Goal: Task Accomplishment & Management: Manage account settings

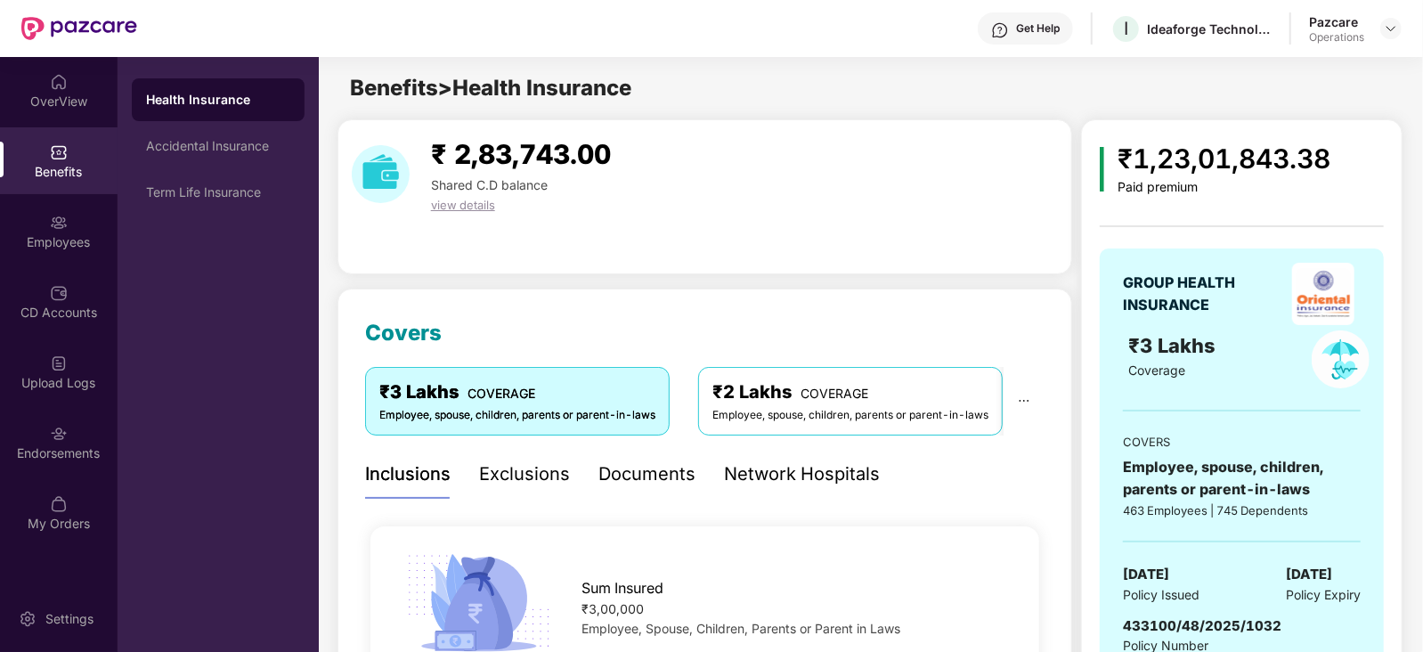
scroll to position [57, 0]
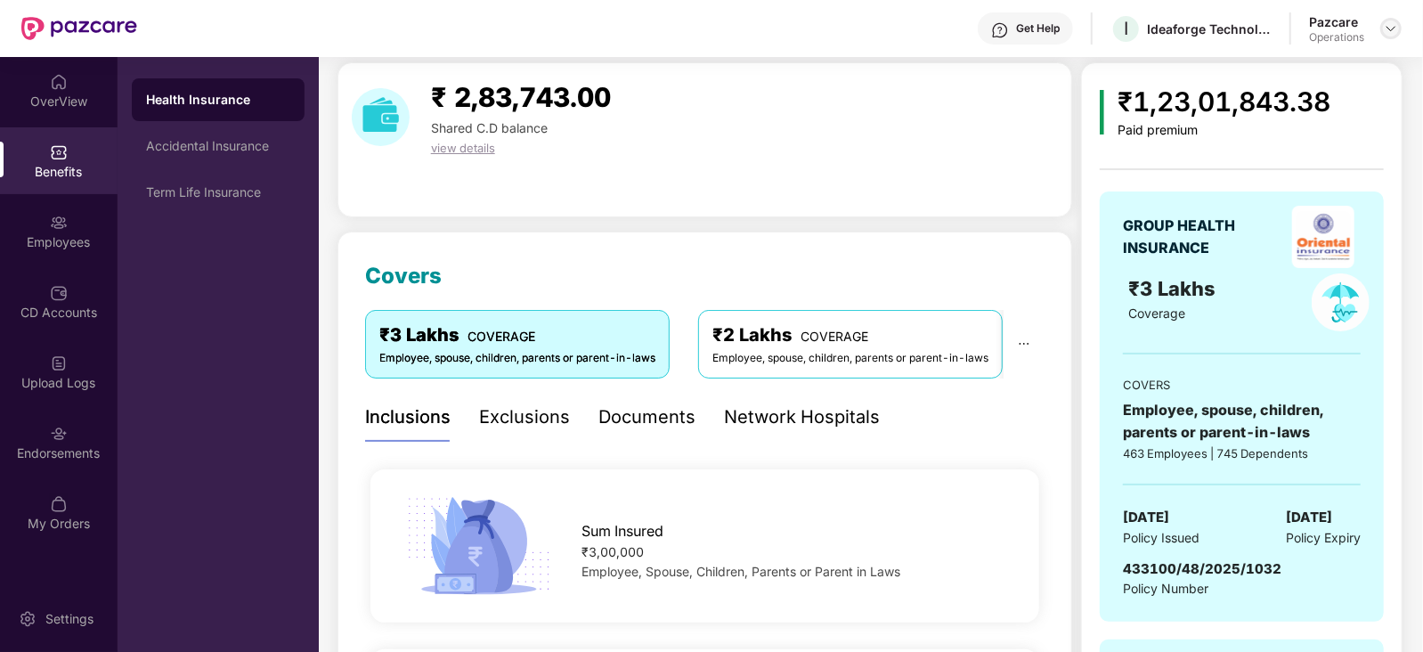
click at [1394, 29] on img at bounding box center [1391, 28] width 14 height 14
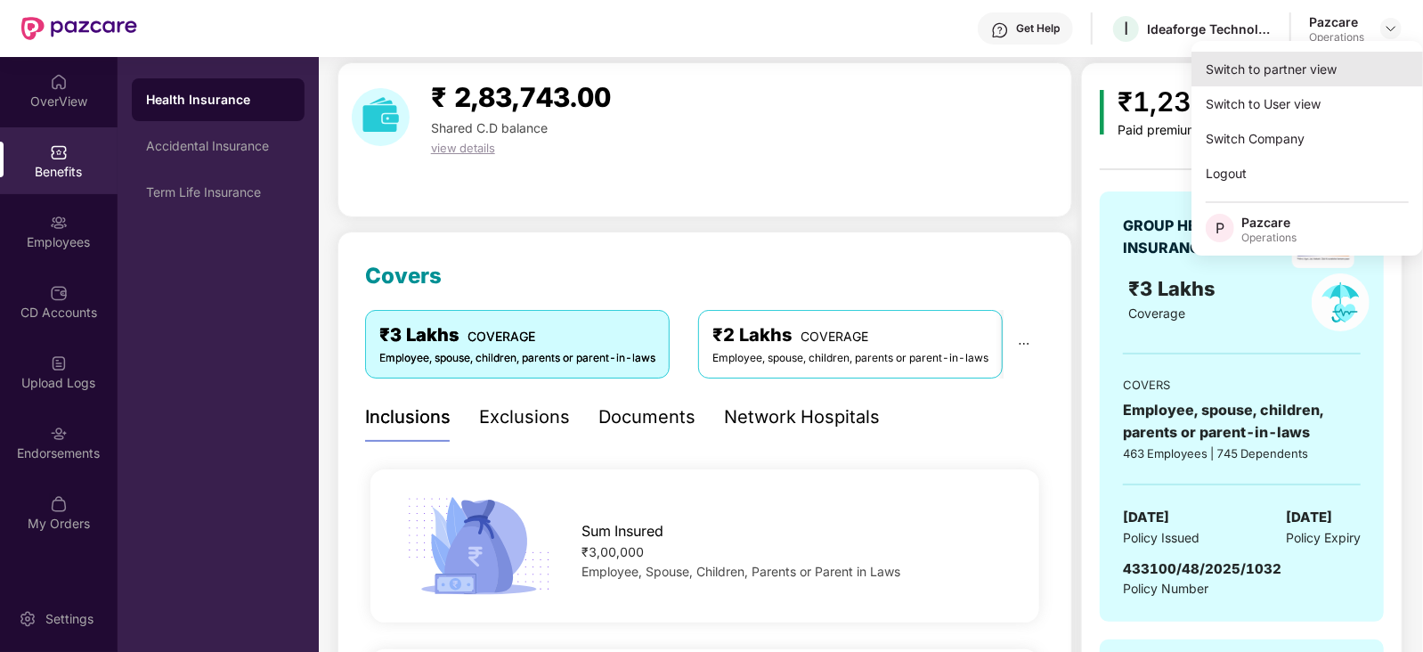
click at [1296, 71] on div "Switch to partner view" at bounding box center [1308, 69] width 232 height 35
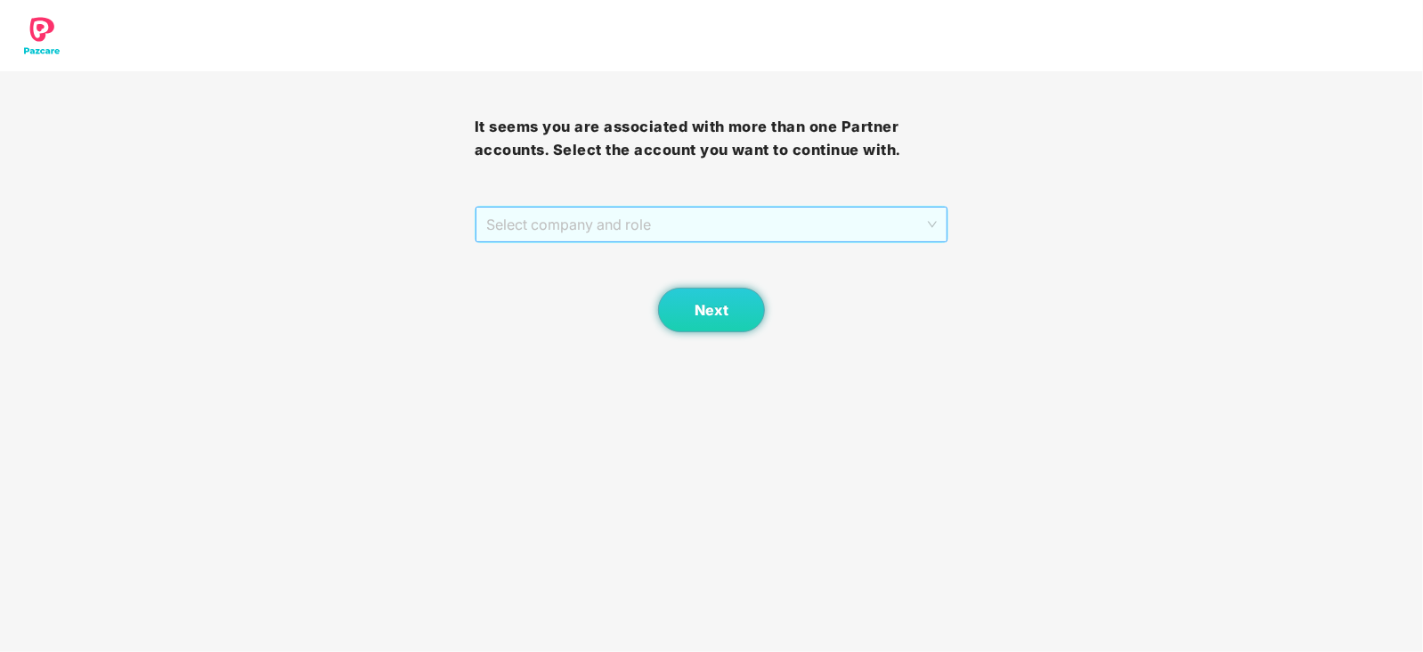
click at [715, 218] on span "Select company and role" at bounding box center [712, 225] width 452 height 34
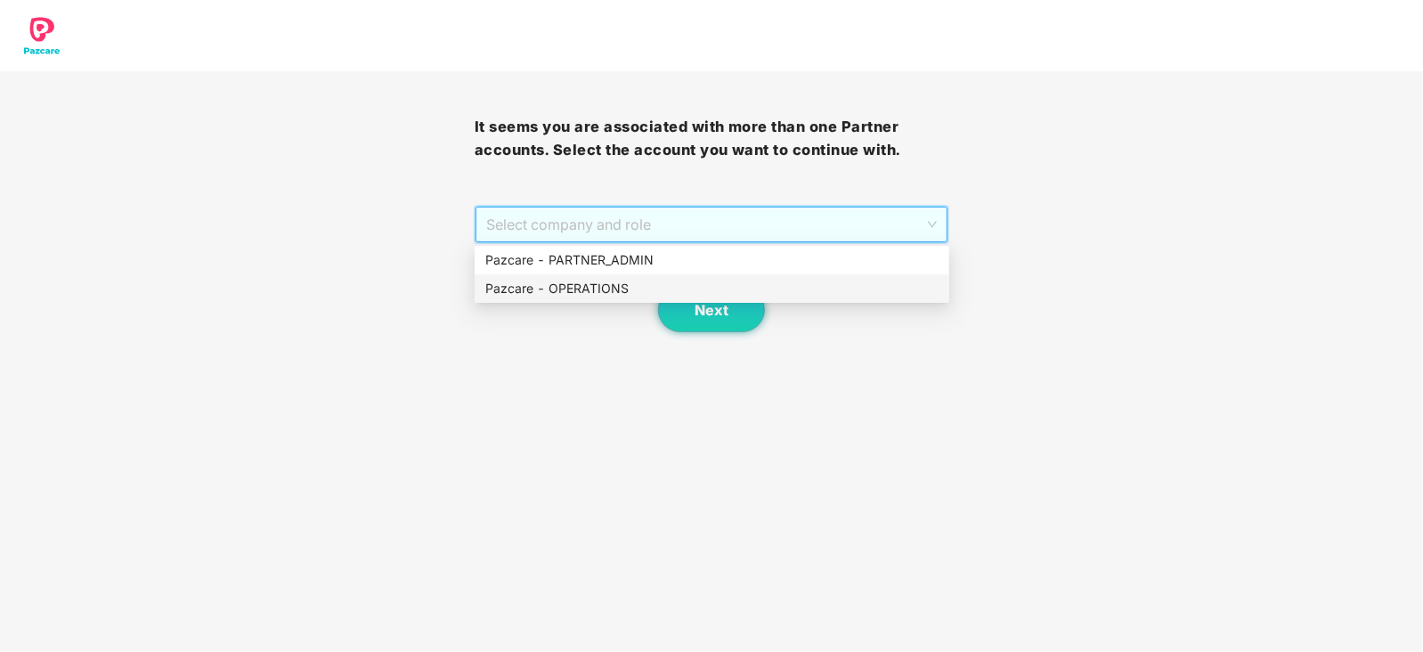
click at [625, 274] on div "Pazcare - OPERATIONS" at bounding box center [712, 288] width 475 height 29
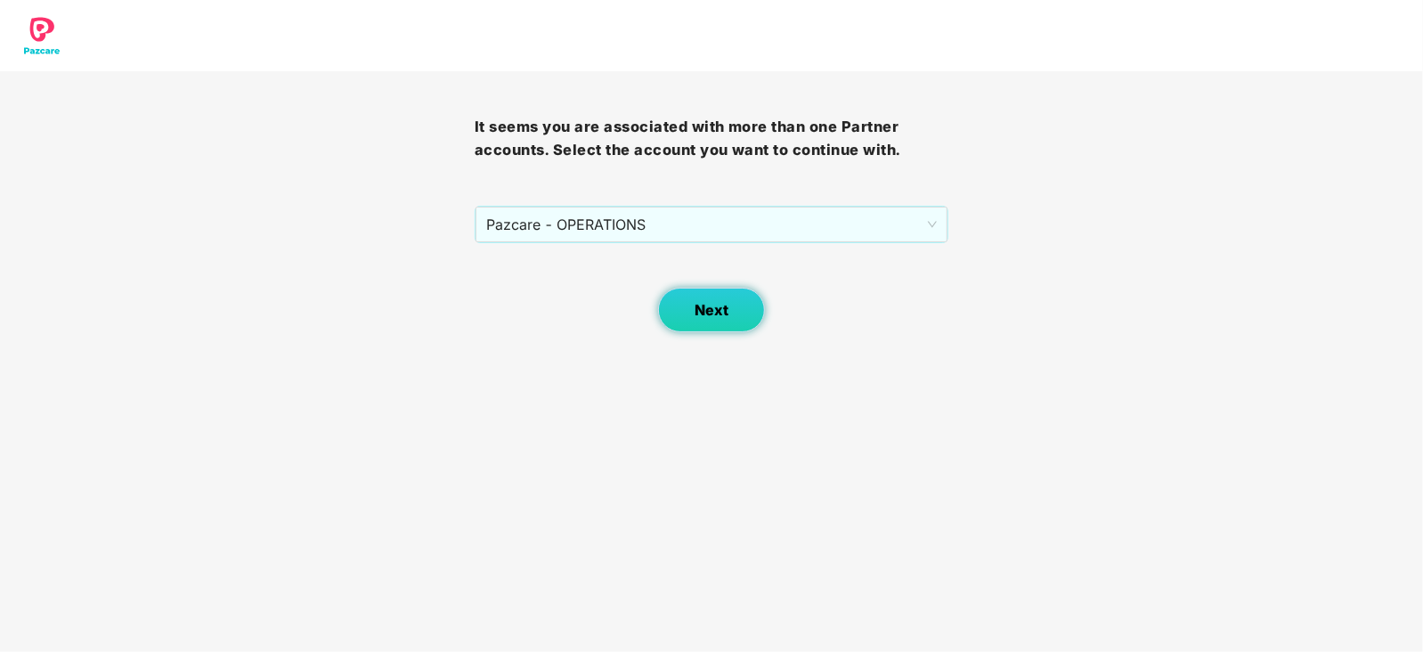
click at [704, 319] on button "Next" at bounding box center [711, 310] width 107 height 45
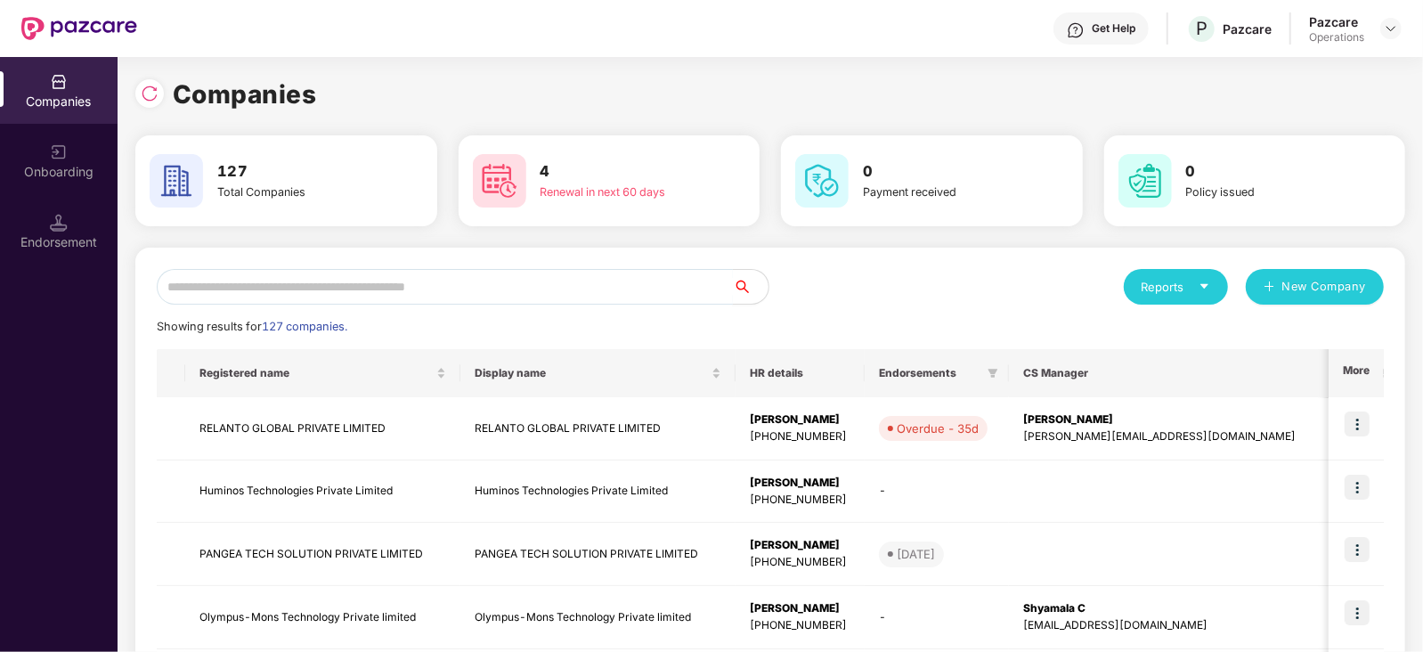
click at [608, 280] on input "text" at bounding box center [445, 287] width 576 height 36
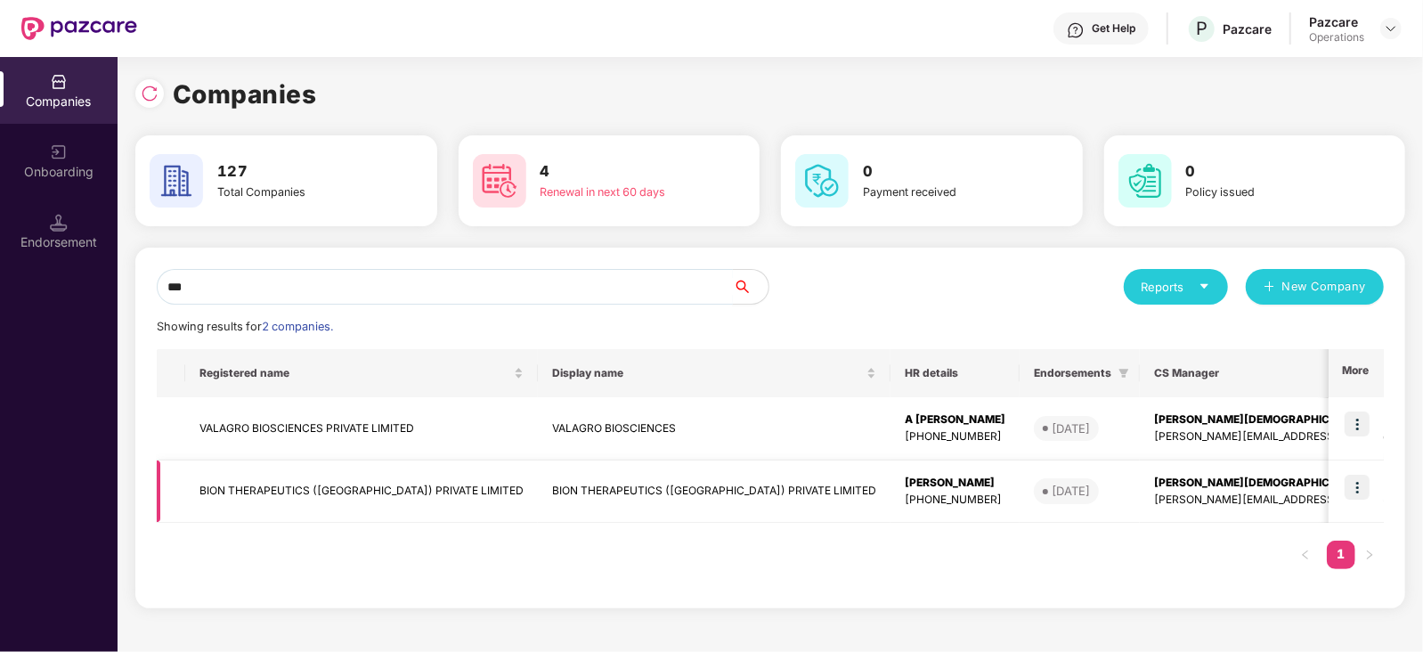
type input "***"
click at [1365, 483] on img at bounding box center [1357, 487] width 25 height 25
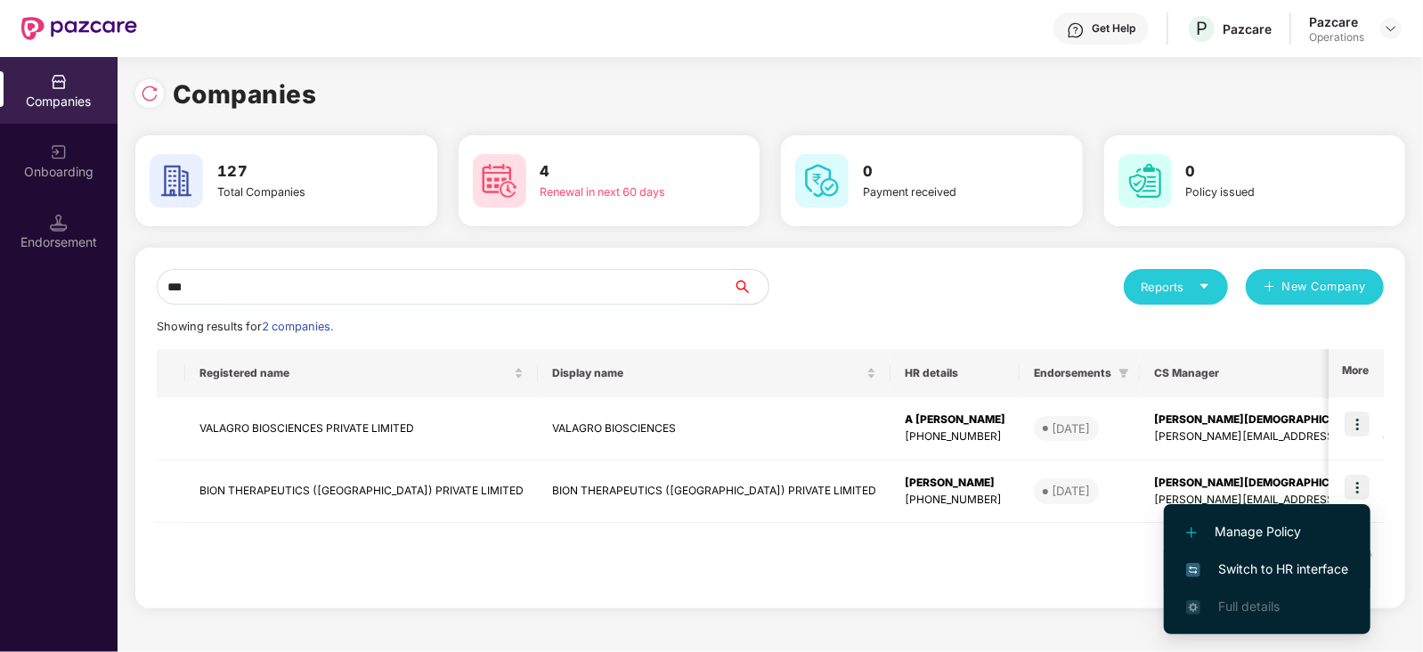
click at [1305, 577] on span "Switch to HR interface" at bounding box center [1268, 569] width 162 height 20
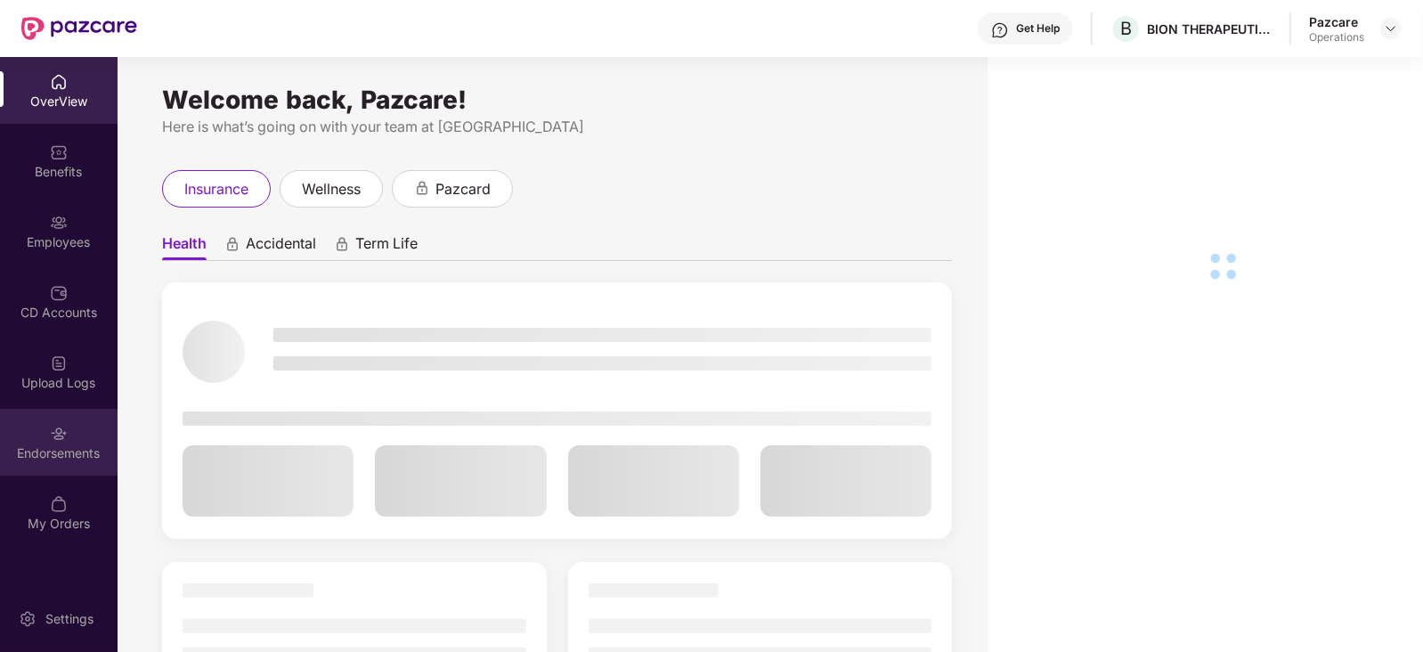
click at [12, 460] on div "Endorsements" at bounding box center [59, 454] width 118 height 18
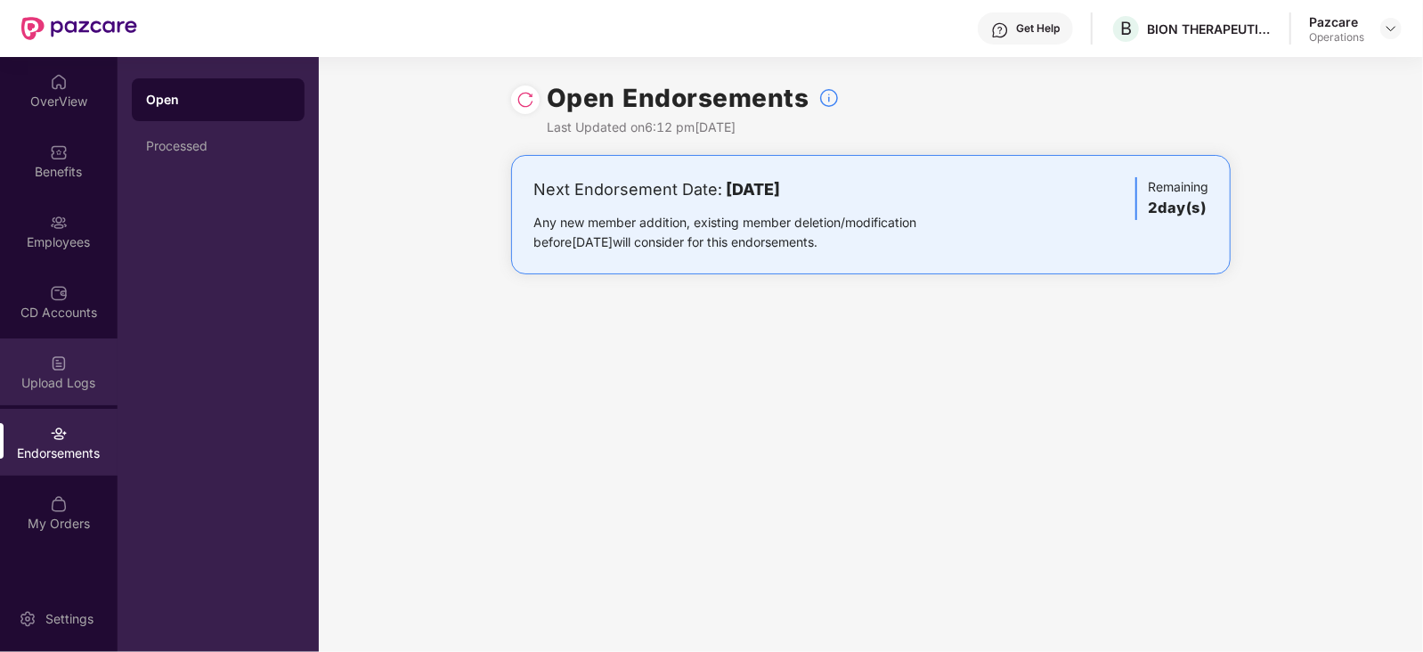
click at [69, 363] on div "Upload Logs" at bounding box center [59, 371] width 118 height 67
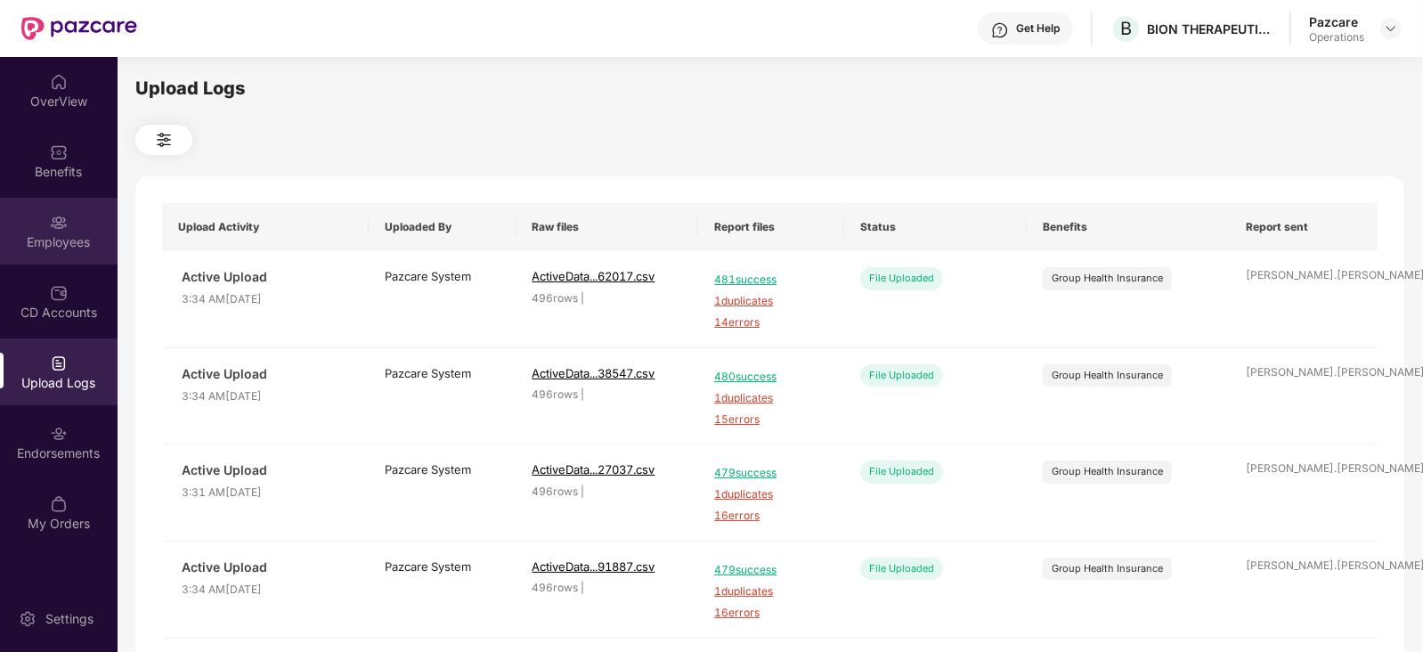
click at [56, 230] on img at bounding box center [59, 223] width 18 height 18
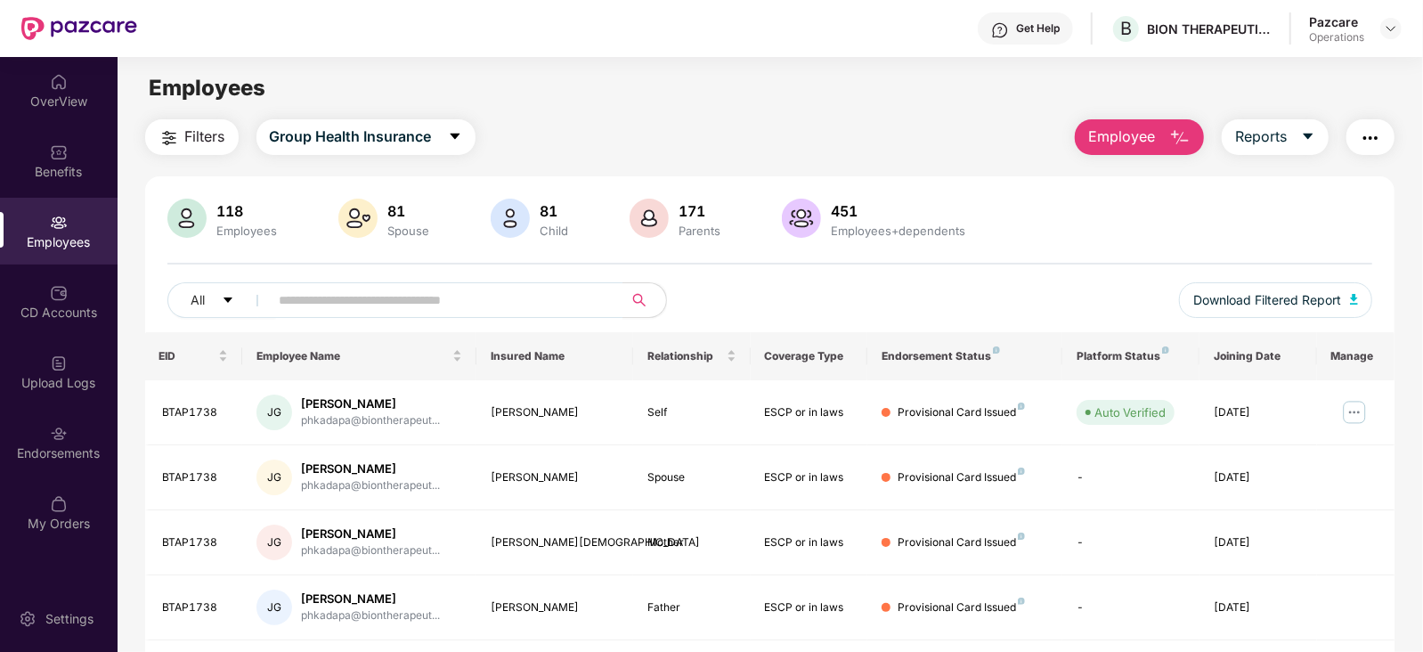
click at [1376, 152] on button "button" at bounding box center [1371, 137] width 48 height 36
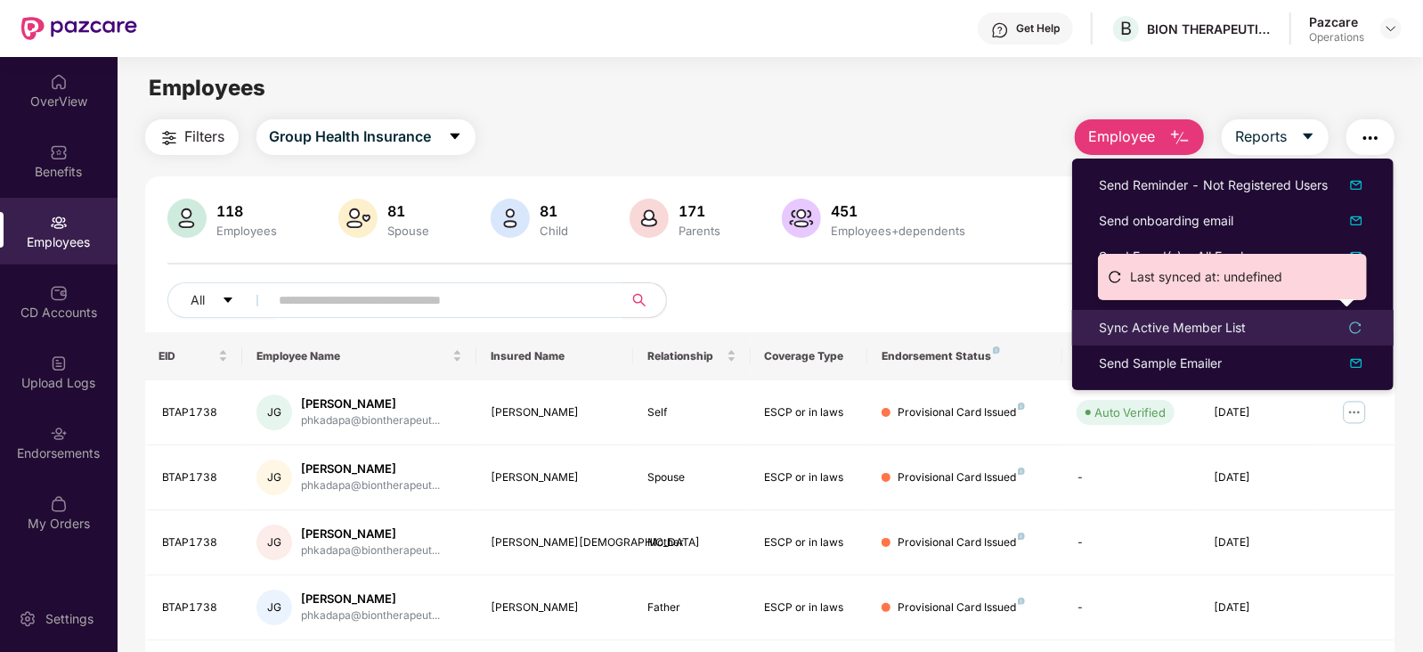
click at [1226, 322] on div "Sync Active Member List" at bounding box center [1172, 328] width 147 height 20
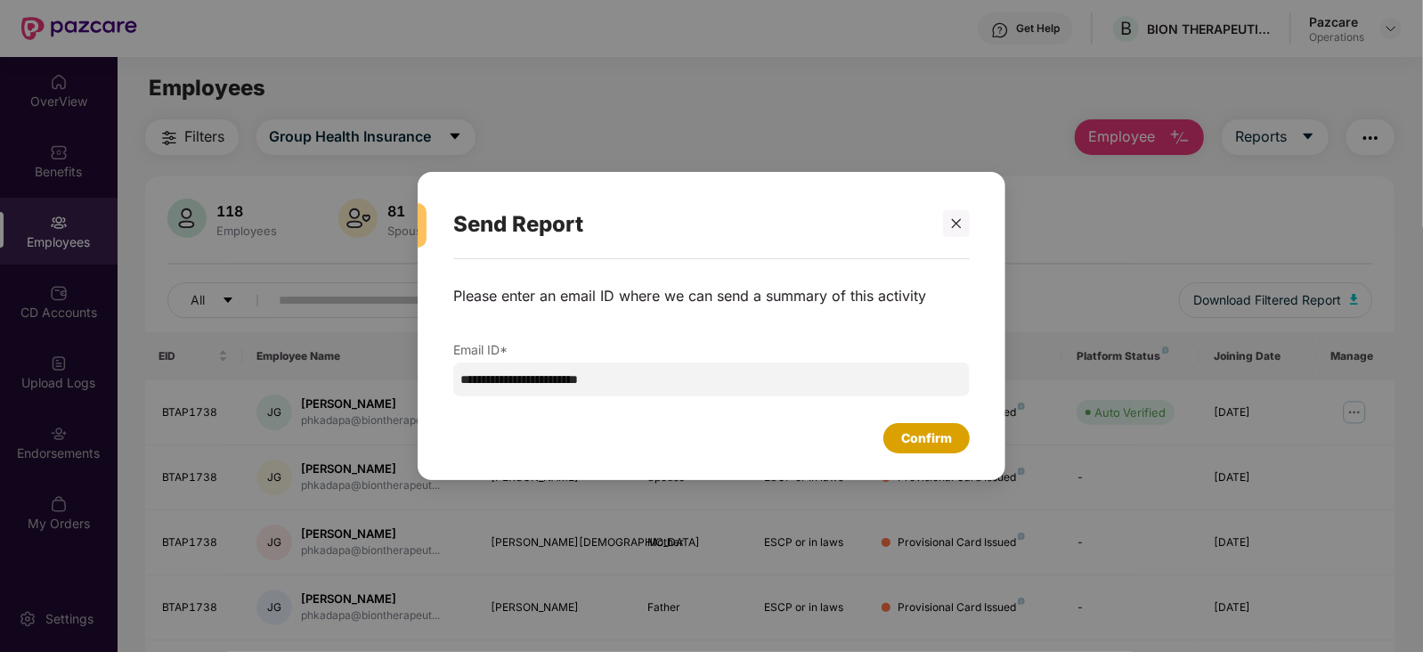
click at [920, 438] on div "Confirm" at bounding box center [926, 438] width 51 height 20
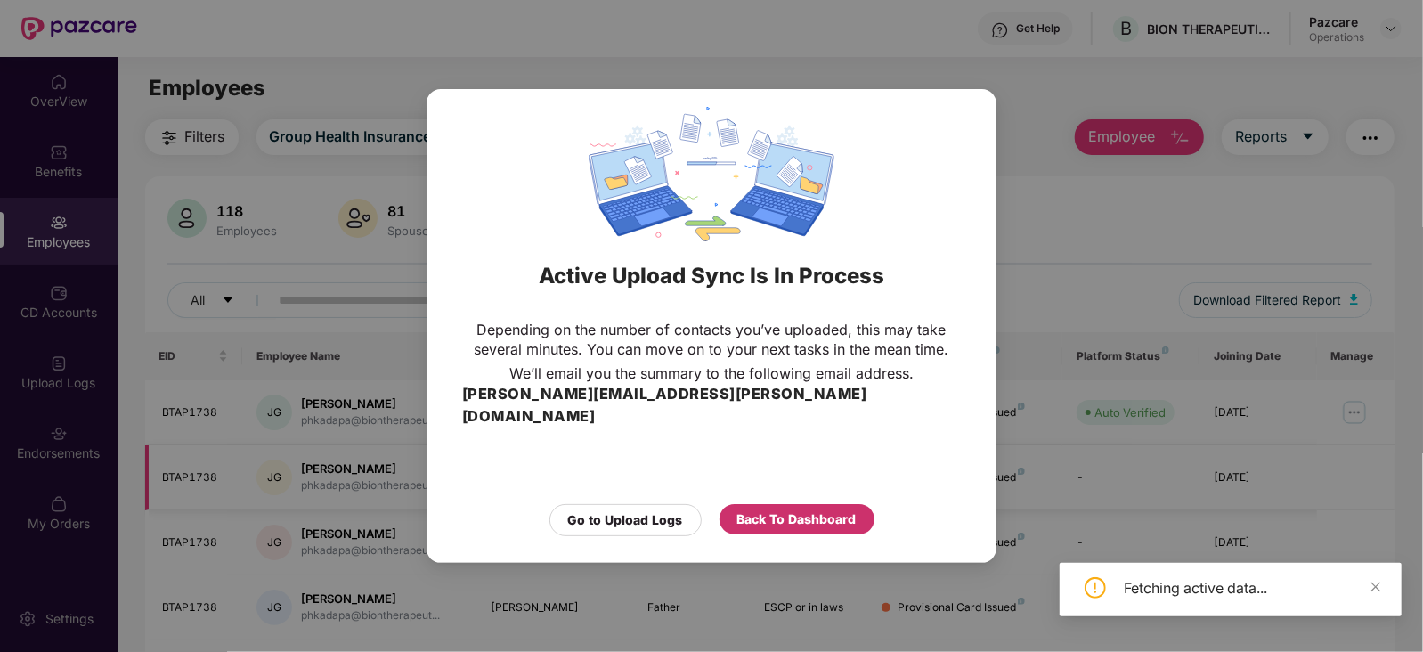
click at [826, 510] on div "Back To Dashboard" at bounding box center [797, 520] width 119 height 20
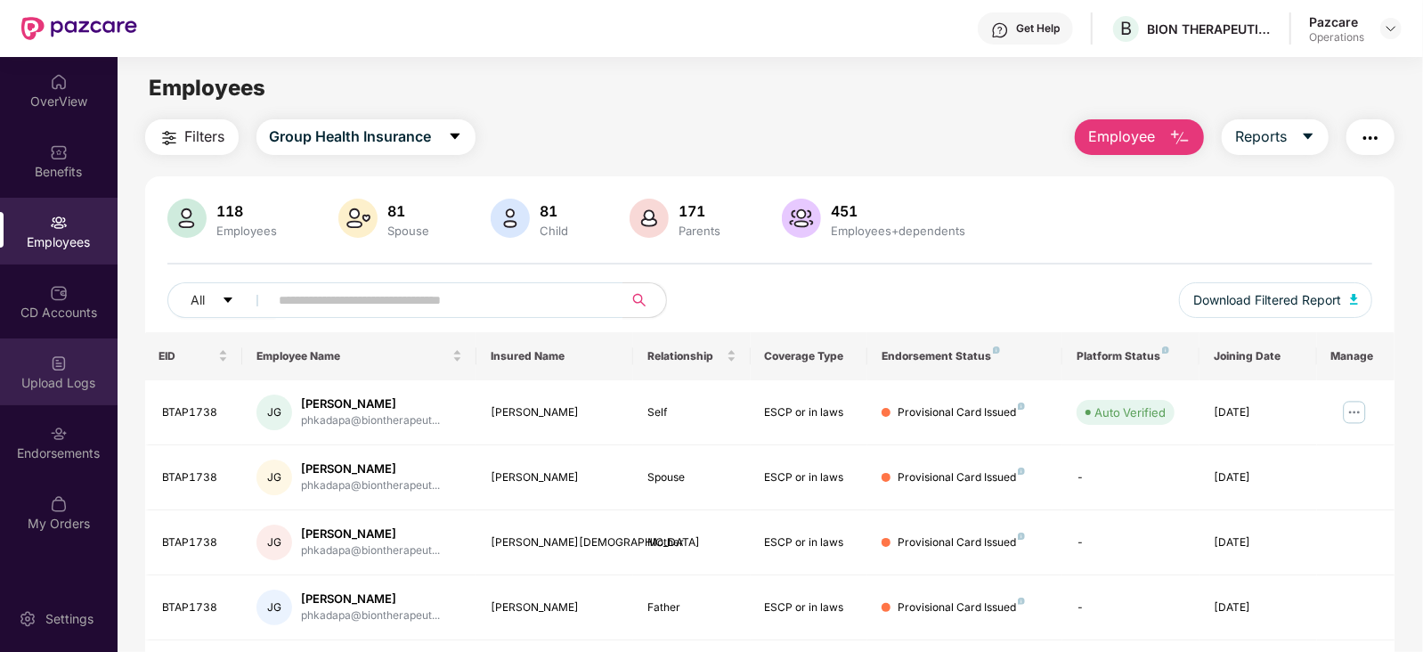
click at [49, 385] on div "Upload Logs" at bounding box center [59, 383] width 118 height 18
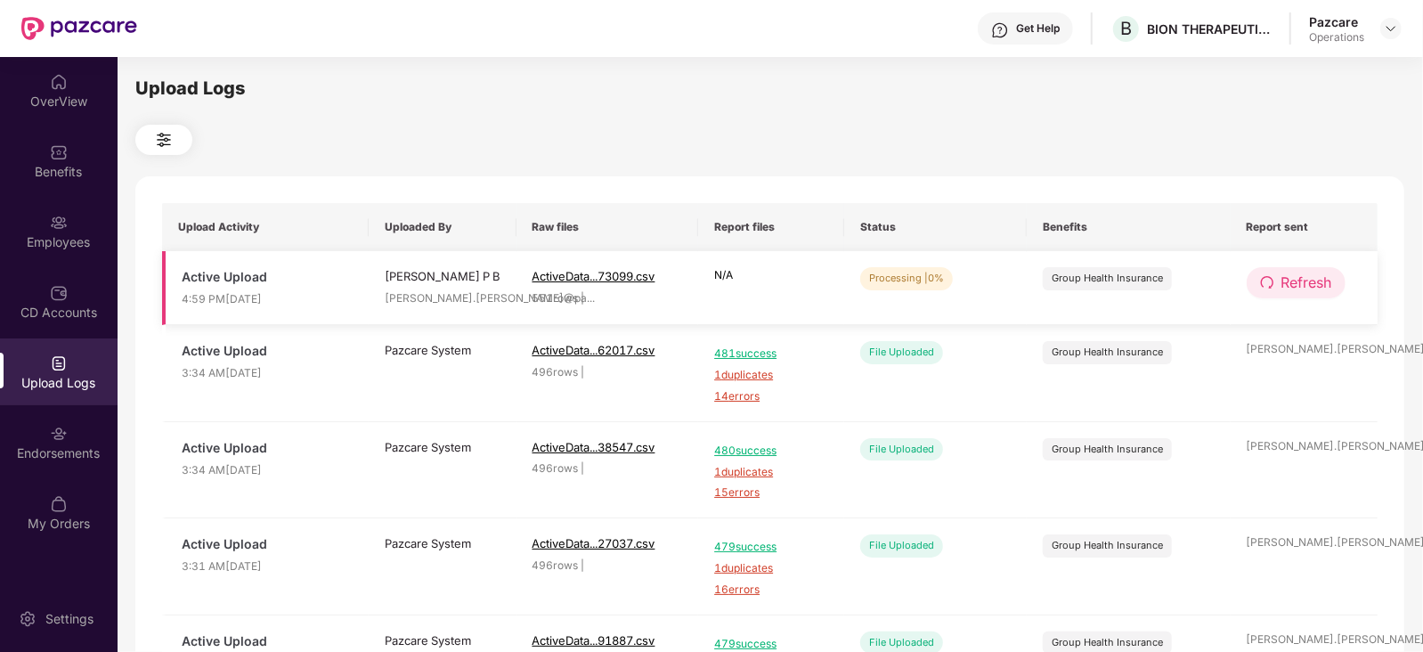
click at [1278, 287] on button "Refresh" at bounding box center [1296, 282] width 99 height 31
click at [1277, 291] on button "Refresh" at bounding box center [1297, 282] width 101 height 31
click at [1277, 292] on button "Refresh" at bounding box center [1297, 282] width 101 height 31
click at [1302, 287] on span "Refresh" at bounding box center [1307, 283] width 51 height 22
click at [1302, 287] on span "Refresh" at bounding box center [1308, 283] width 51 height 22
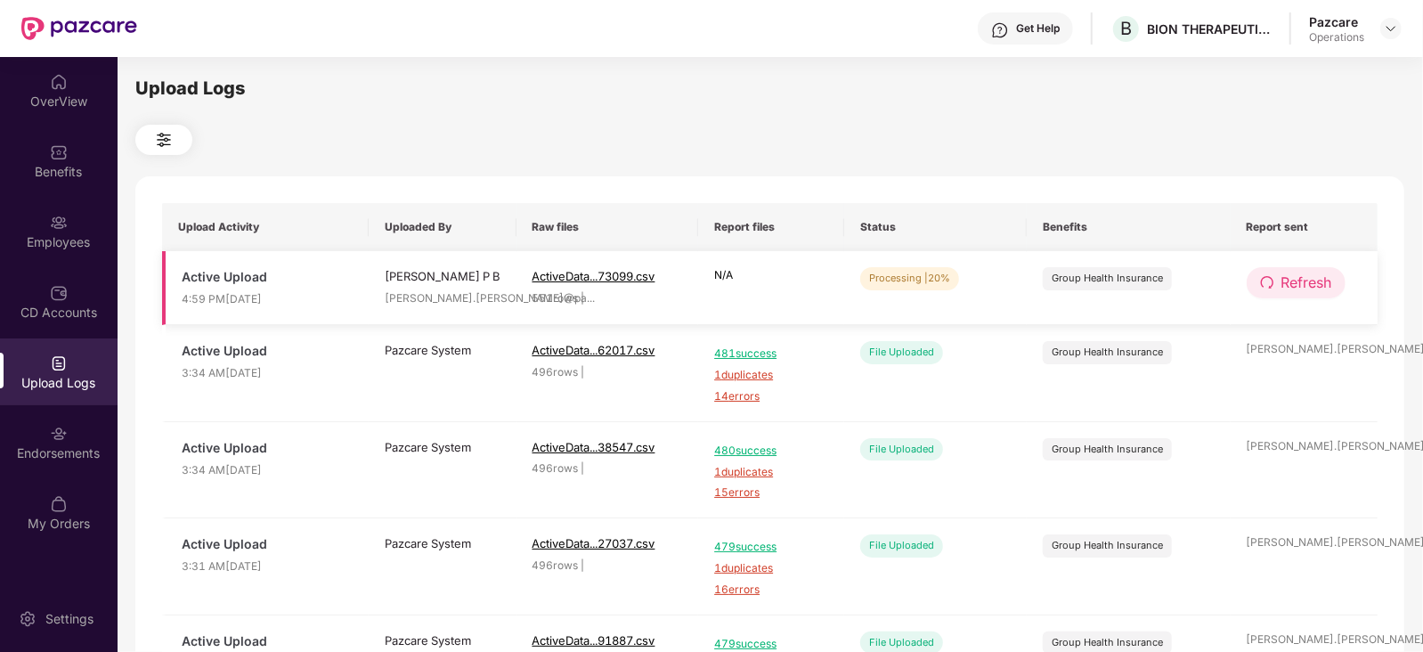
click at [1296, 293] on span "Refresh" at bounding box center [1307, 283] width 51 height 22
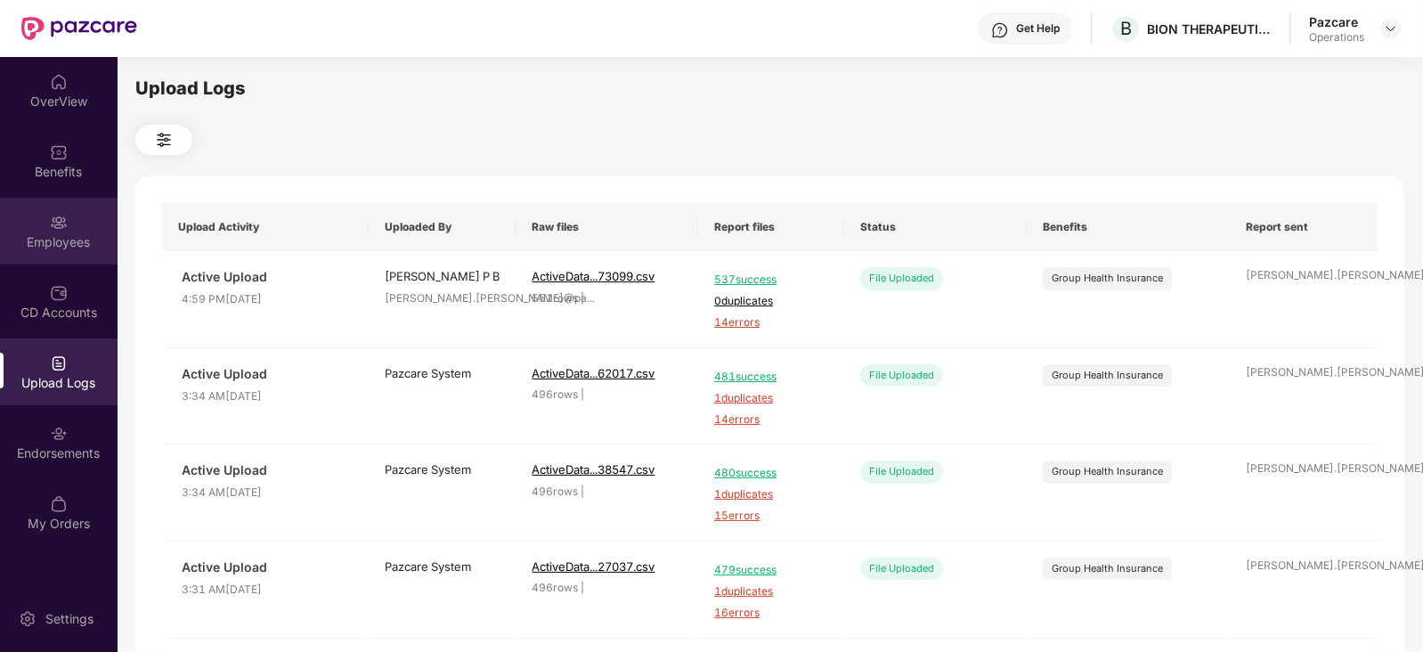
click at [44, 242] on div "Employees" at bounding box center [59, 242] width 118 height 18
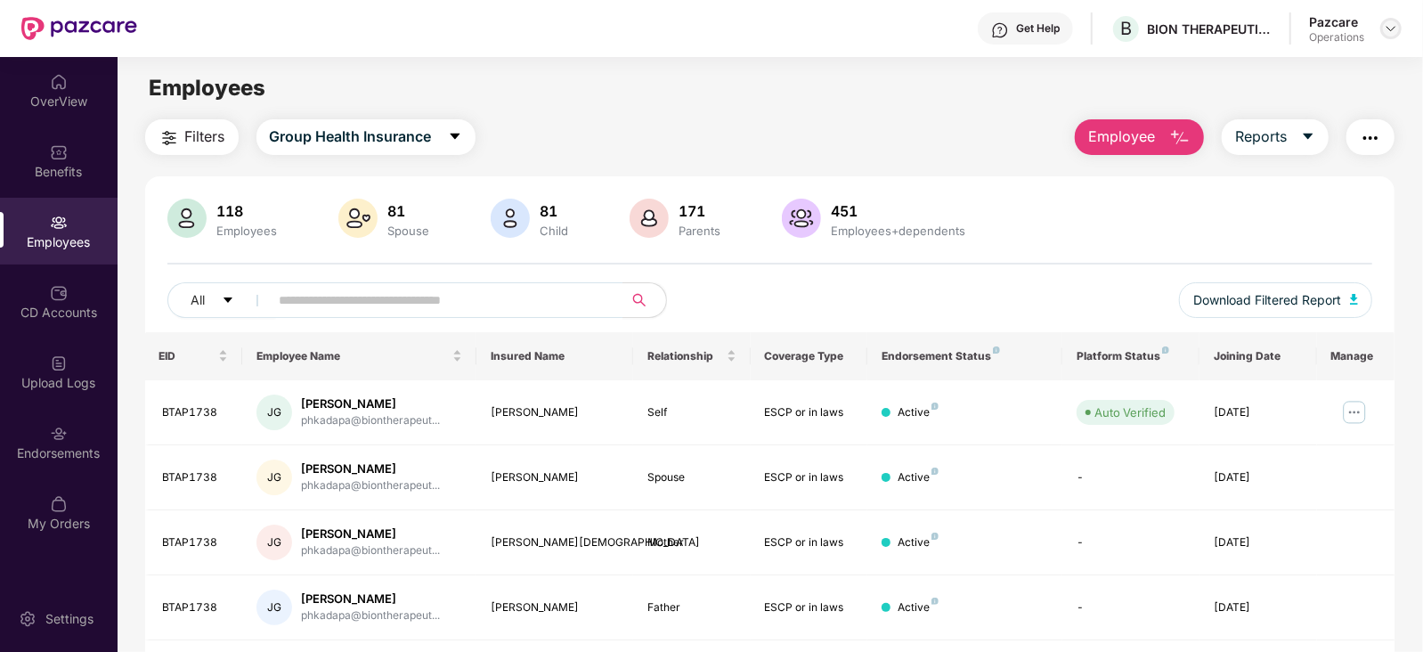
click at [1393, 33] on img at bounding box center [1391, 28] width 14 height 14
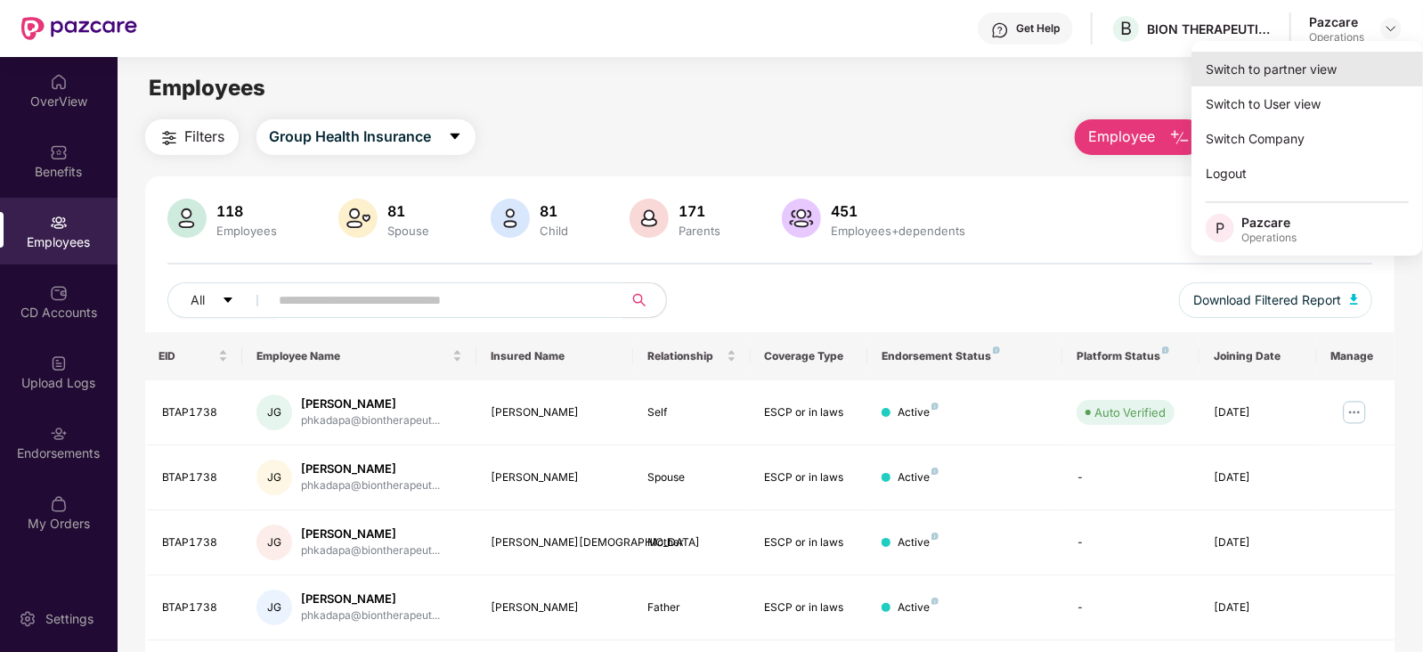
click at [1336, 69] on div "Switch to partner view" at bounding box center [1308, 69] width 232 height 35
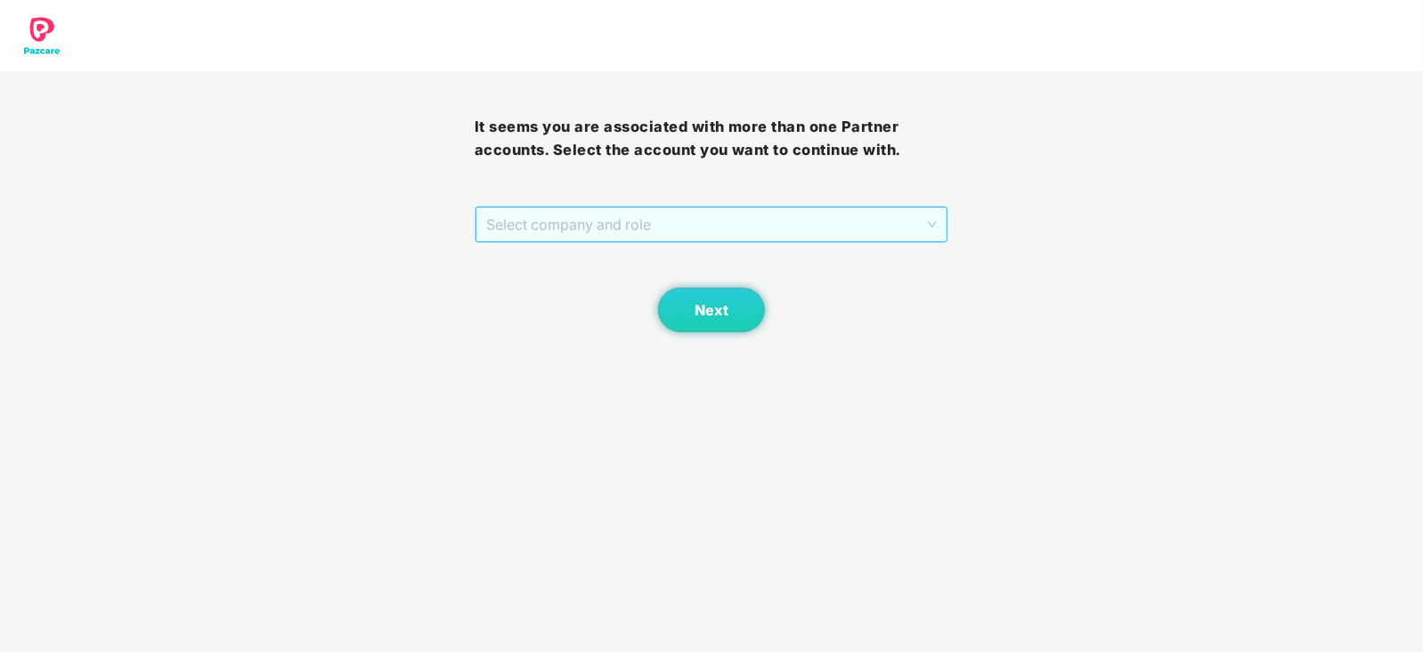
click at [550, 232] on span "Select company and role" at bounding box center [712, 225] width 452 height 34
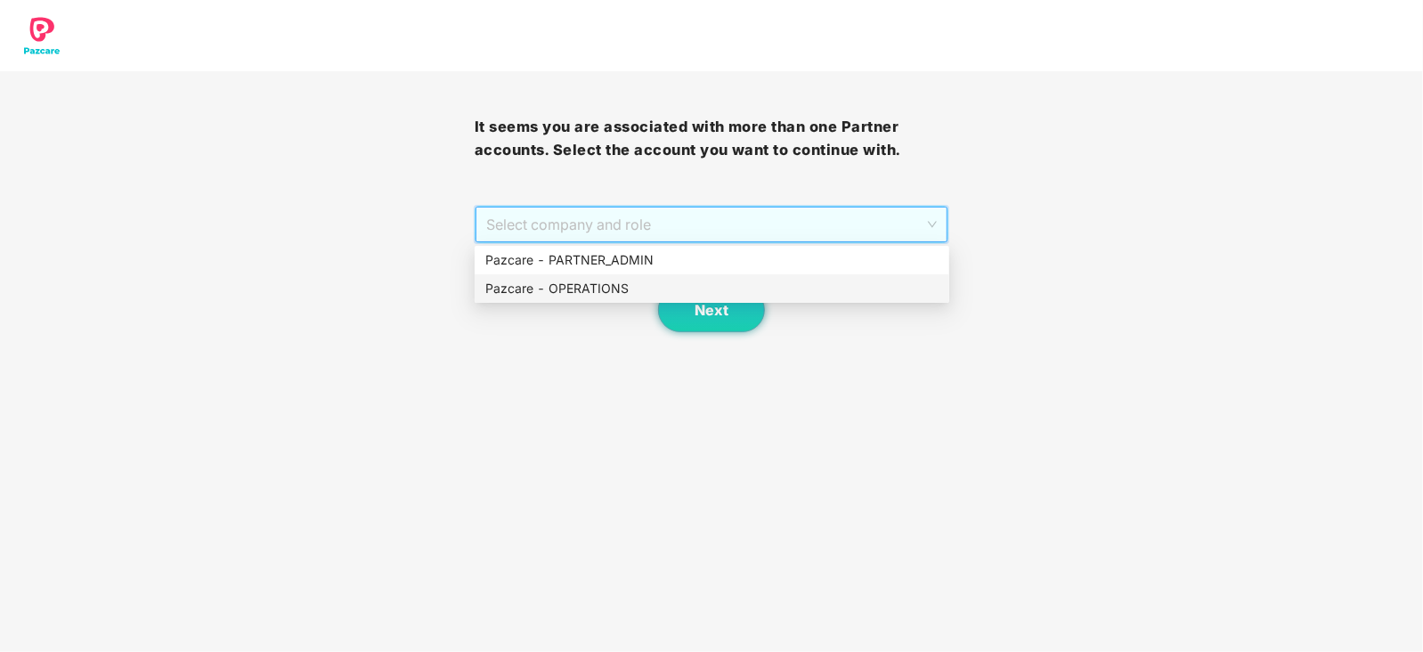
click at [543, 286] on div "Pazcare - OPERATIONS" at bounding box center [711, 289] width 453 height 20
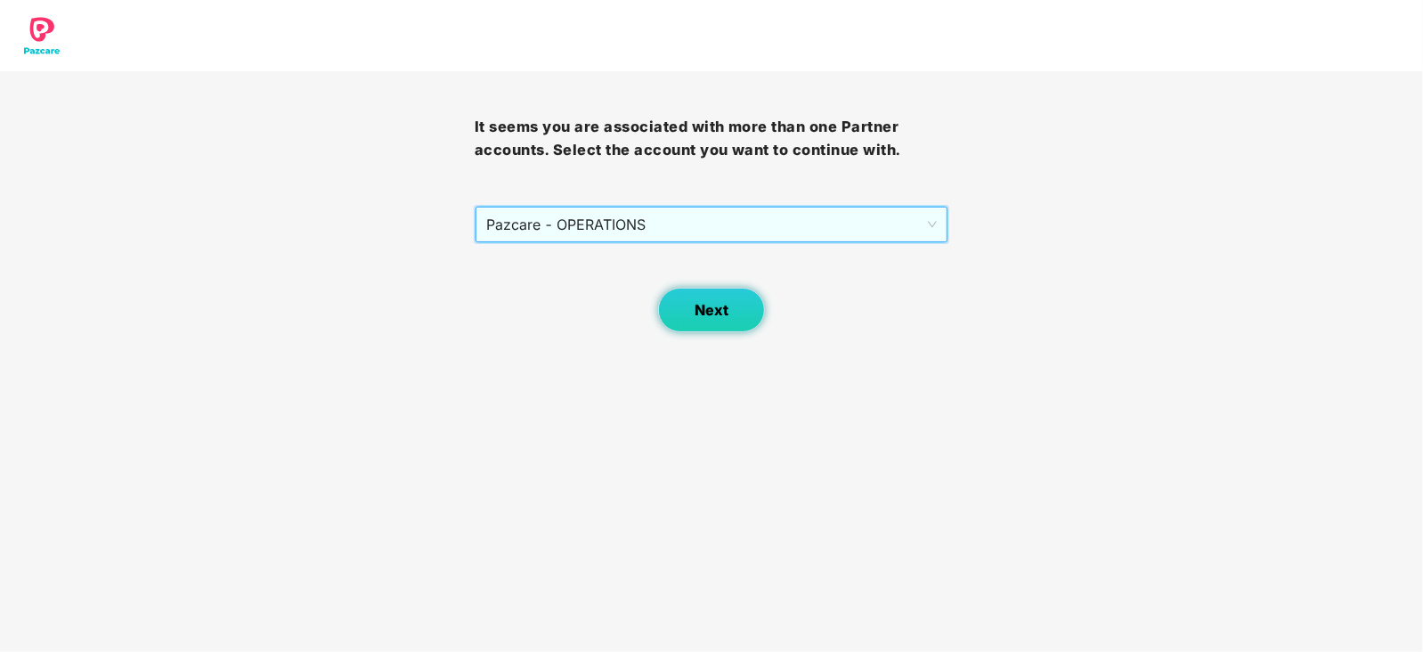
click at [677, 306] on button "Next" at bounding box center [711, 310] width 107 height 45
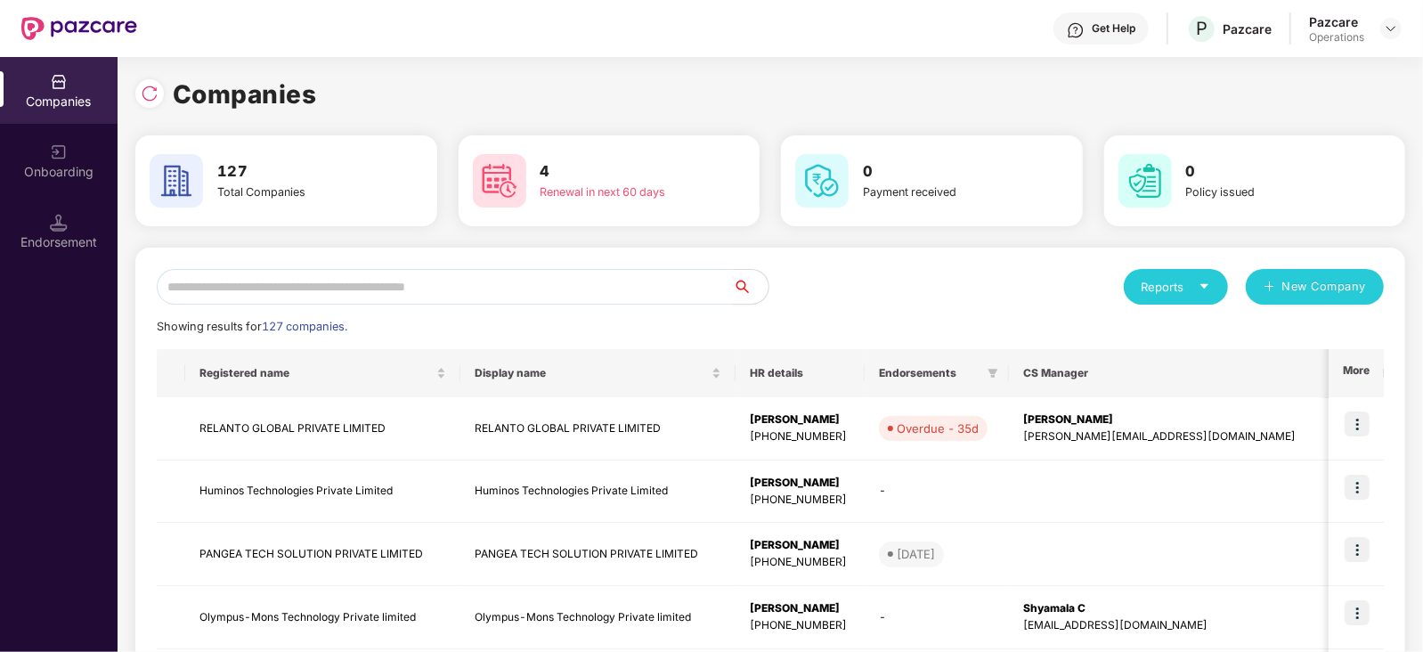
click at [454, 296] on input "text" at bounding box center [445, 287] width 576 height 36
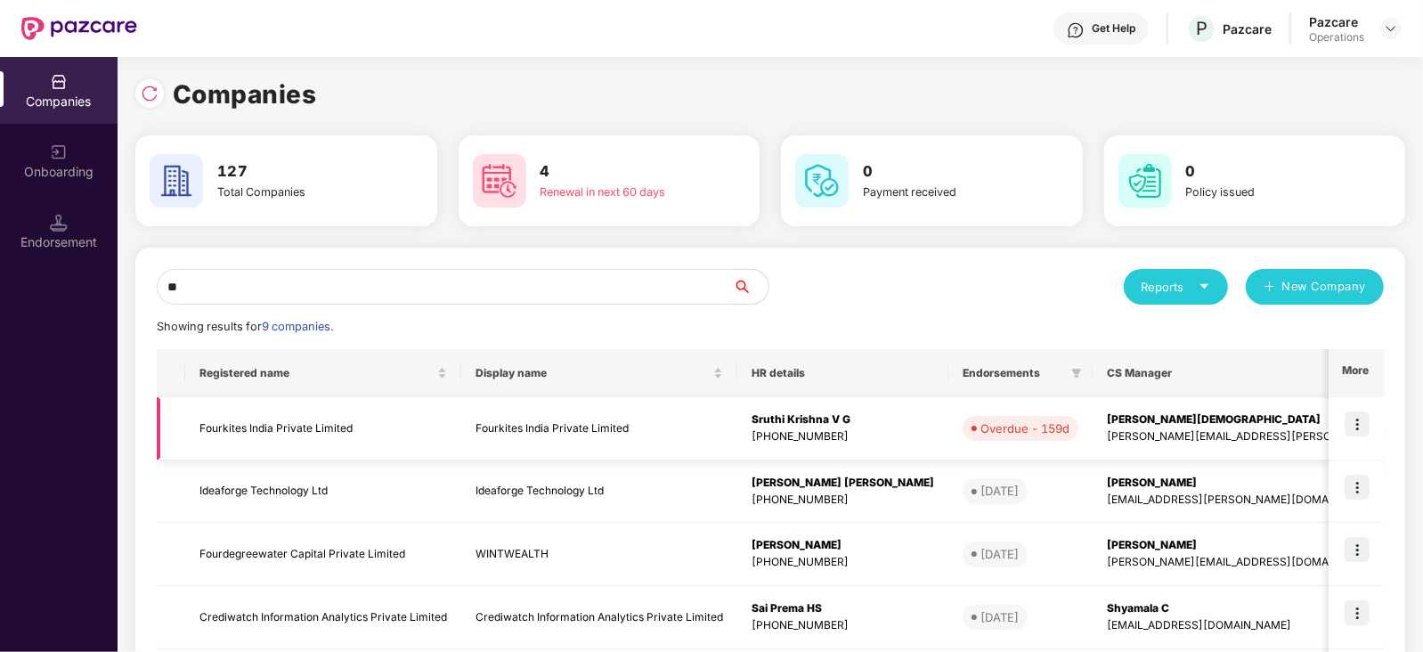
type input "**"
click at [1366, 426] on img at bounding box center [1357, 424] width 25 height 25
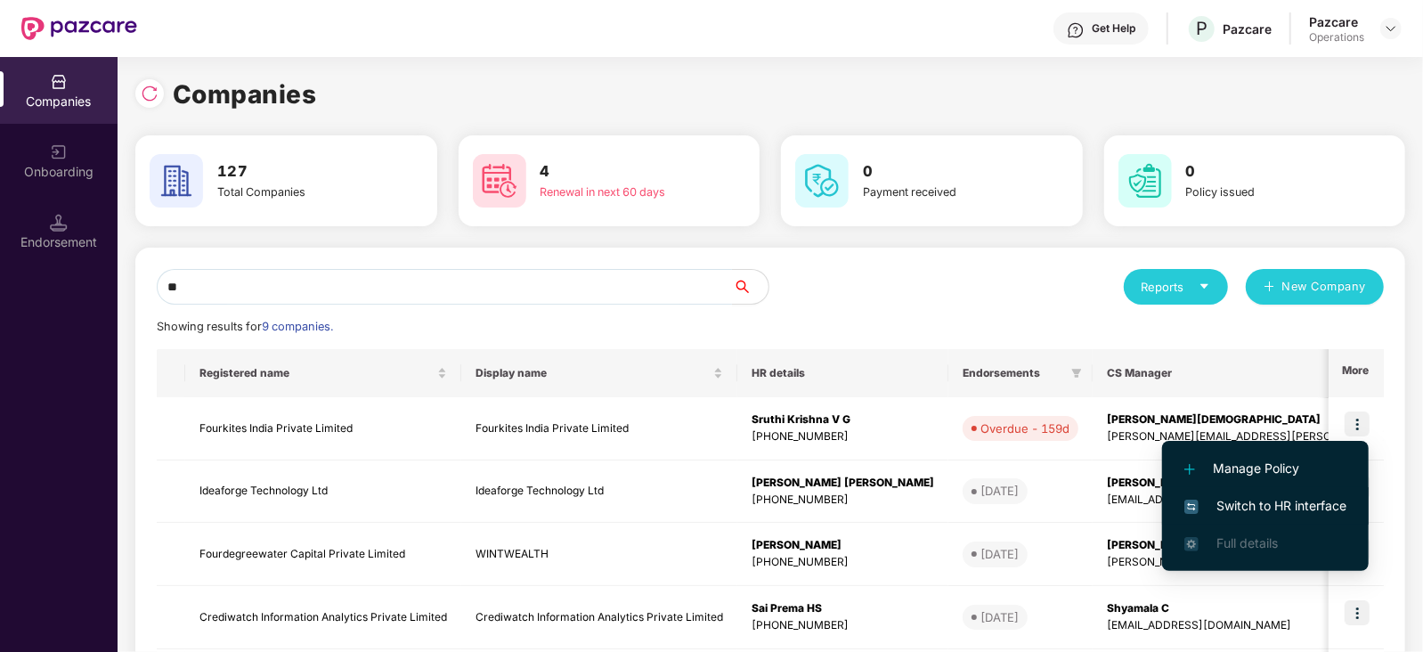
click at [1321, 491] on li "Switch to HR interface" at bounding box center [1265, 505] width 207 height 37
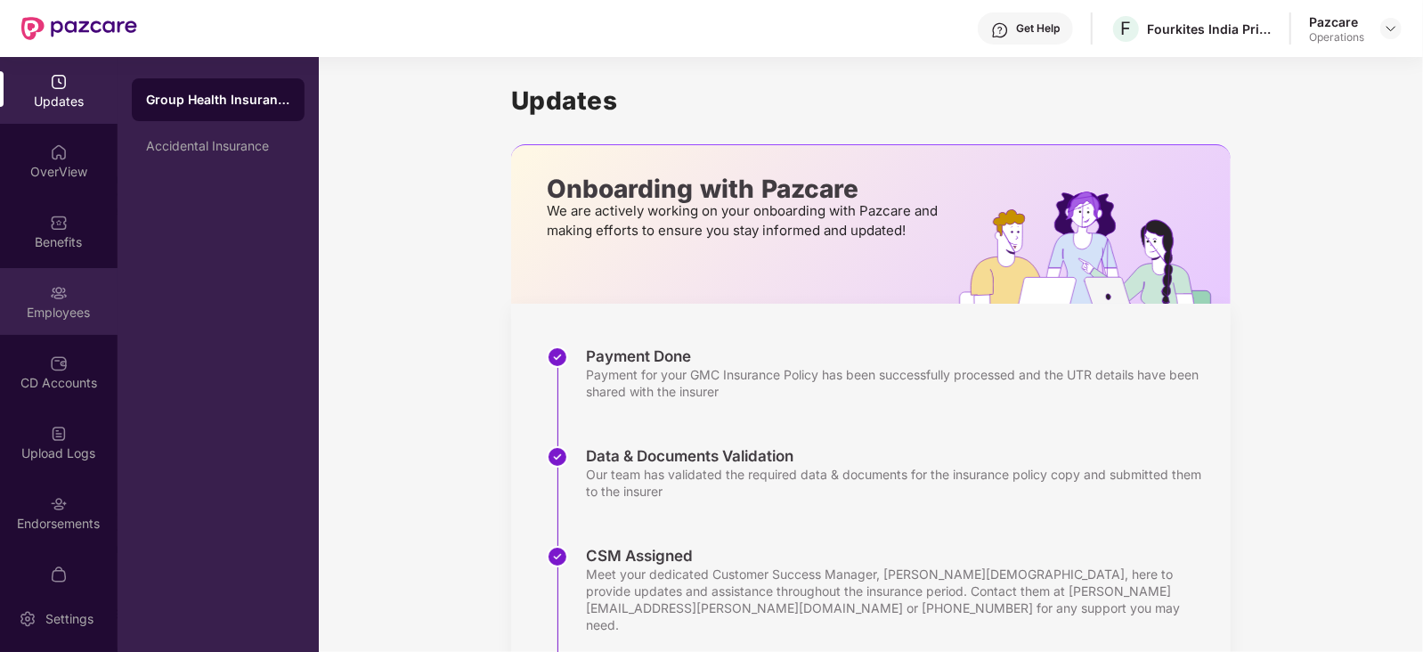
click at [77, 307] on div "Employees" at bounding box center [59, 313] width 118 height 18
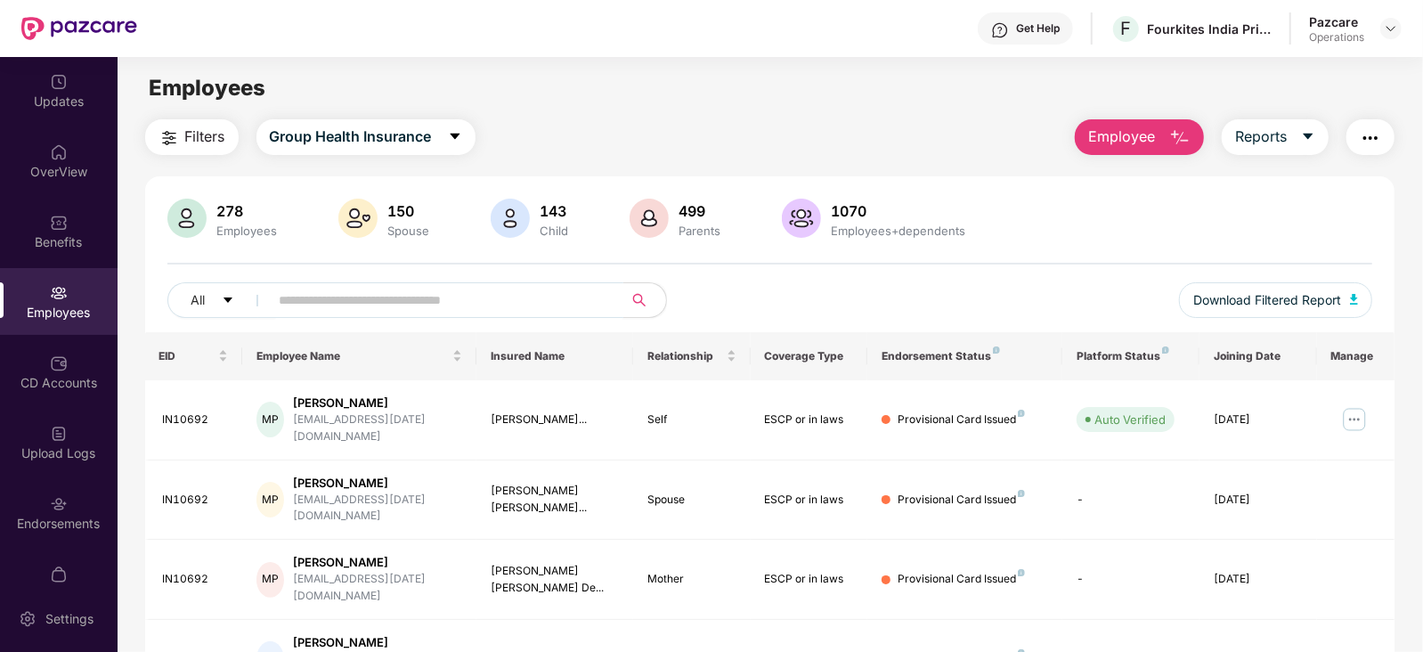
click at [395, 296] on input "text" at bounding box center [440, 300] width 320 height 27
paste input "*******"
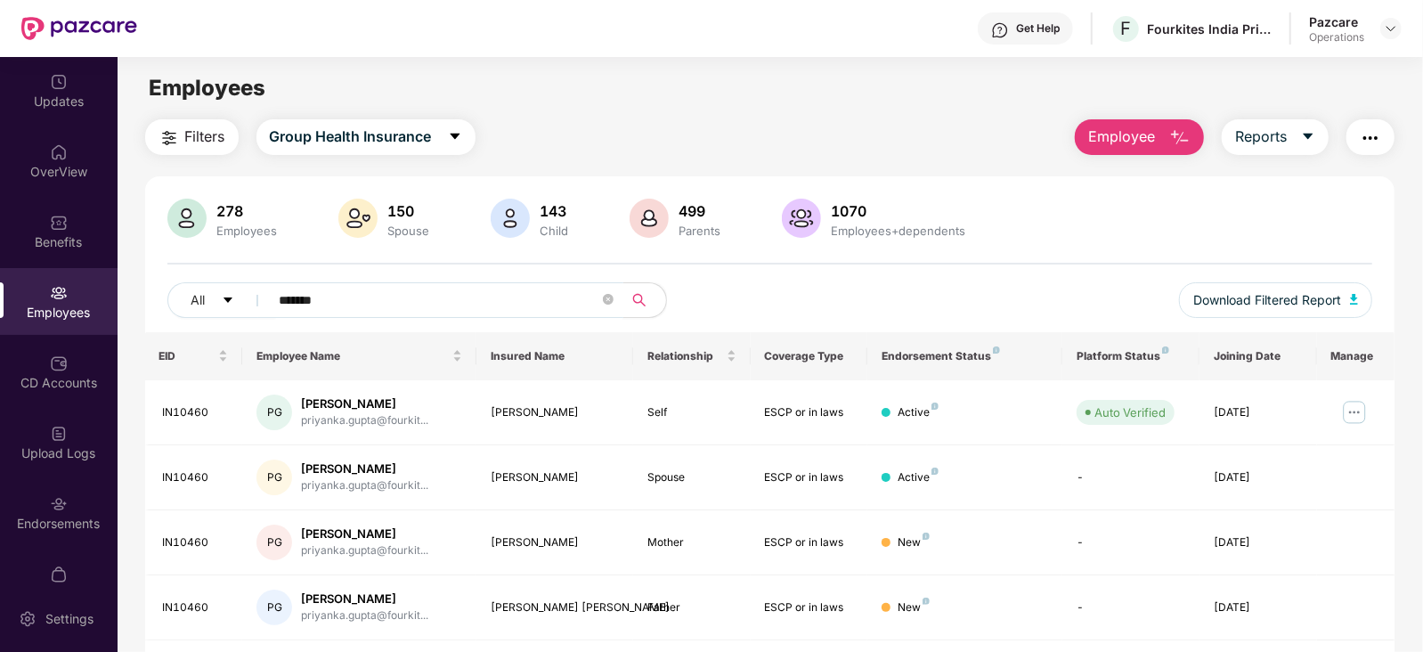
scroll to position [57, 0]
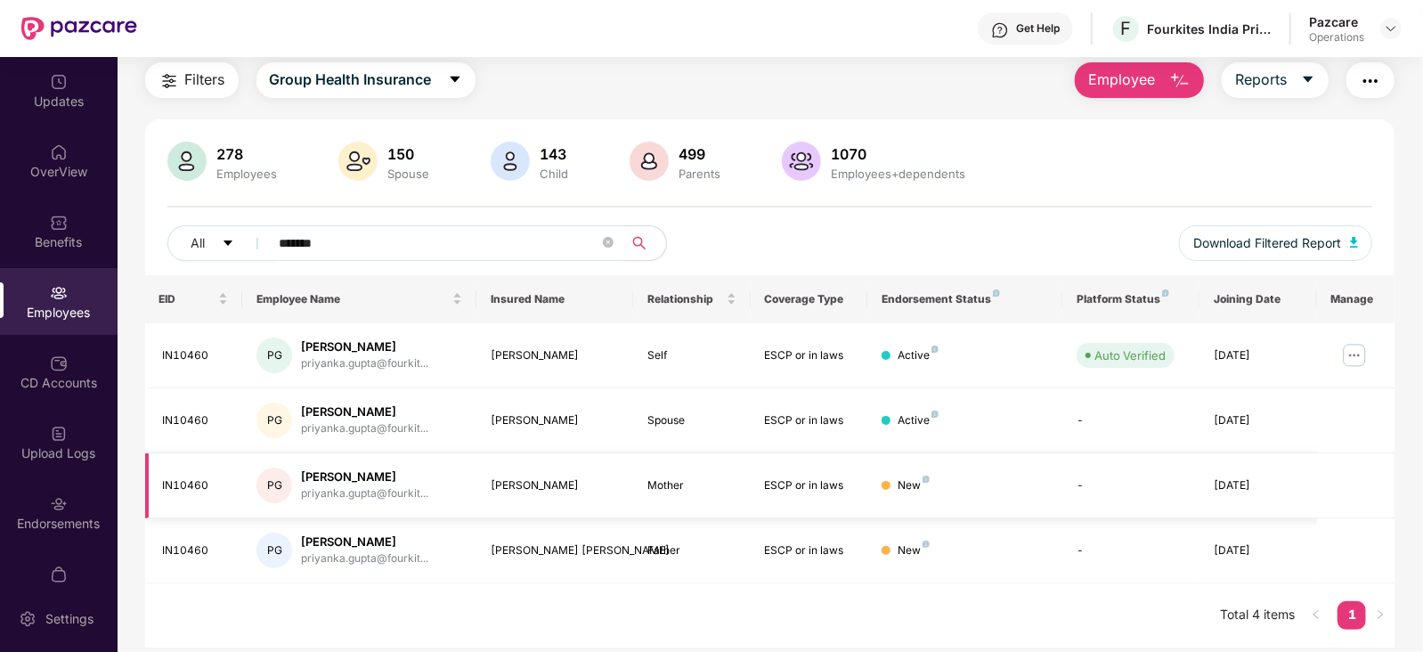
type input "*******"
click at [79, 518] on div "Endorsements" at bounding box center [59, 524] width 118 height 18
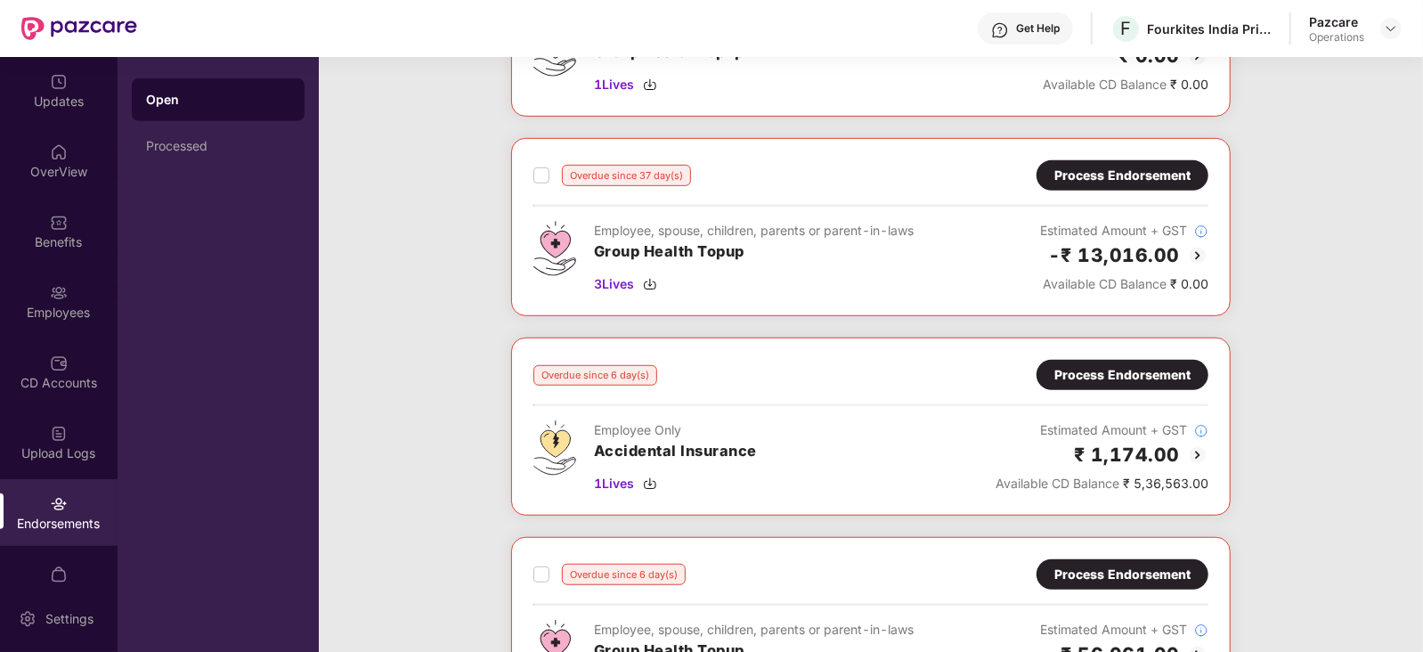
scroll to position [779, 0]
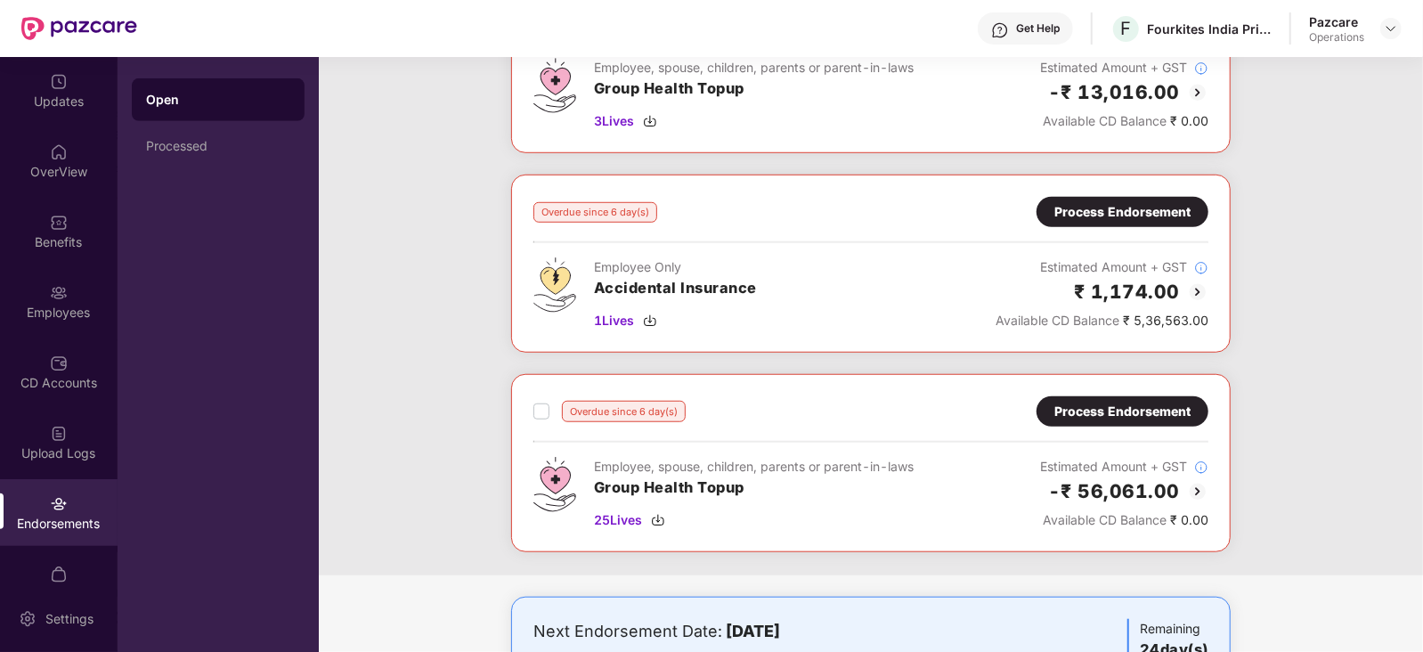
click at [1103, 216] on div "Process Endorsement" at bounding box center [1123, 212] width 136 height 20
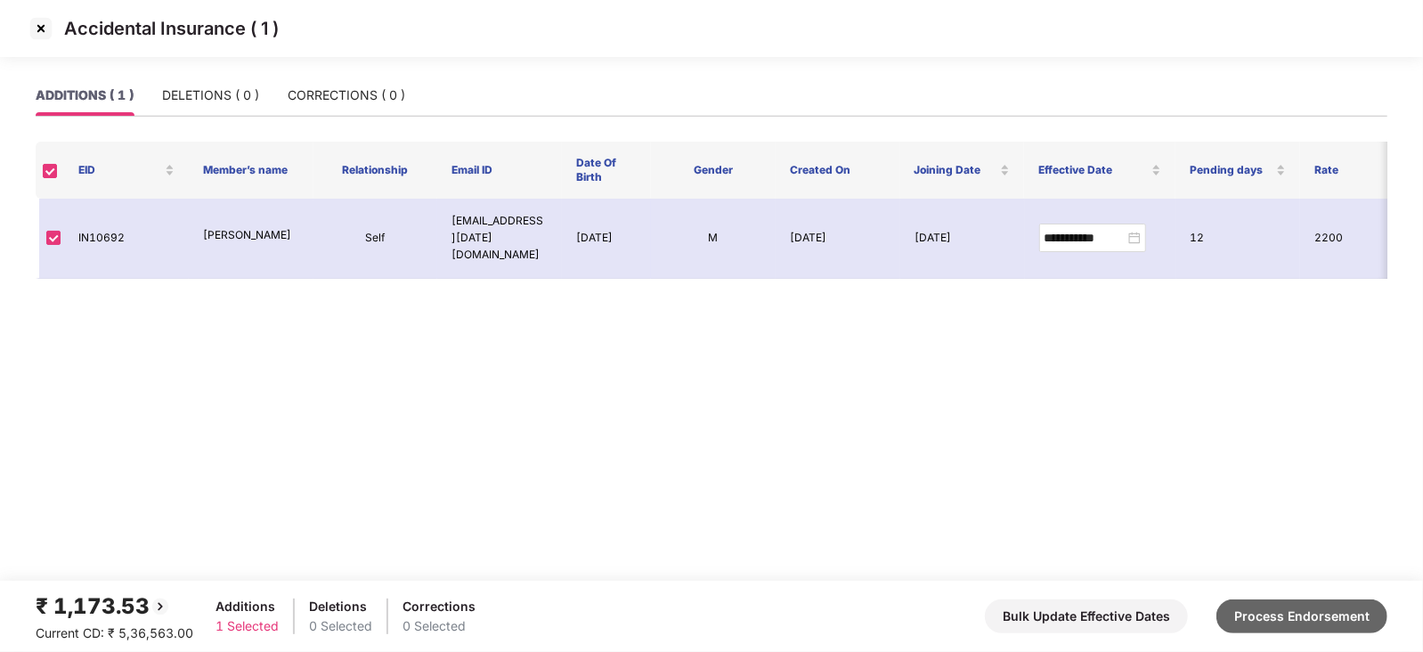
click at [1308, 616] on button "Process Endorsement" at bounding box center [1302, 616] width 171 height 34
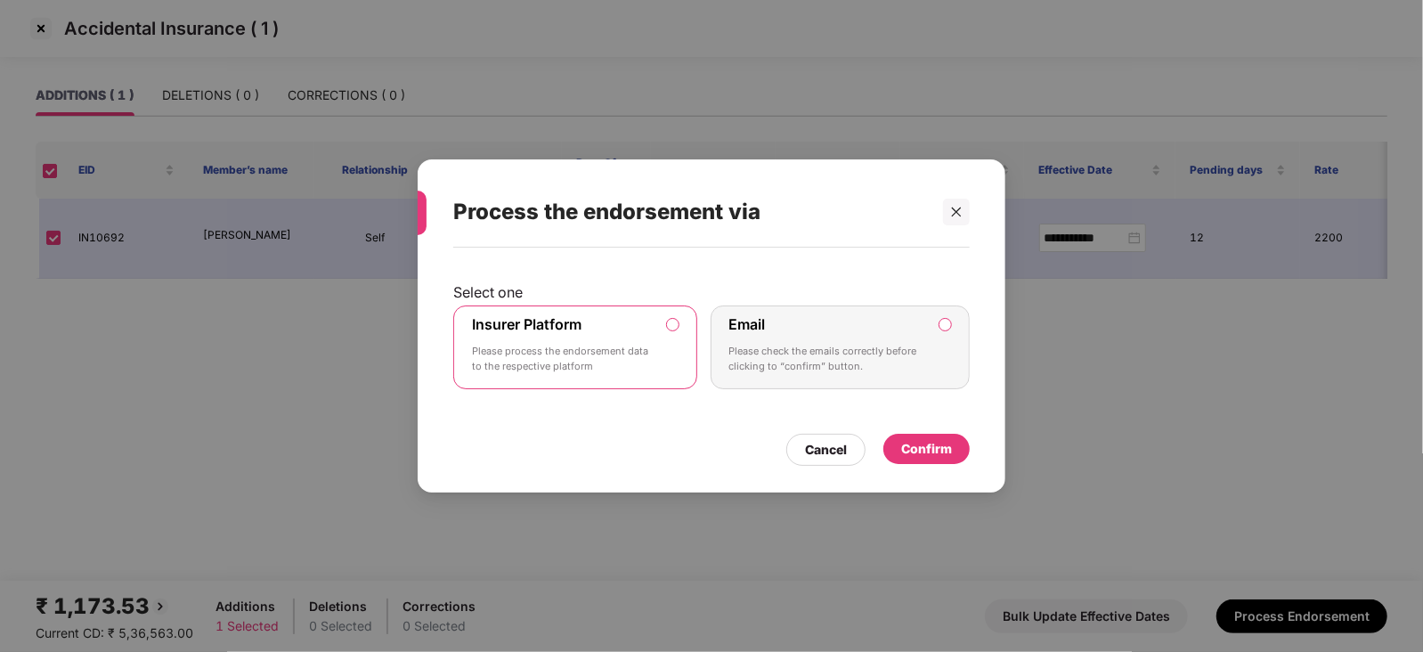
click at [916, 443] on div "Confirm" at bounding box center [926, 449] width 51 height 20
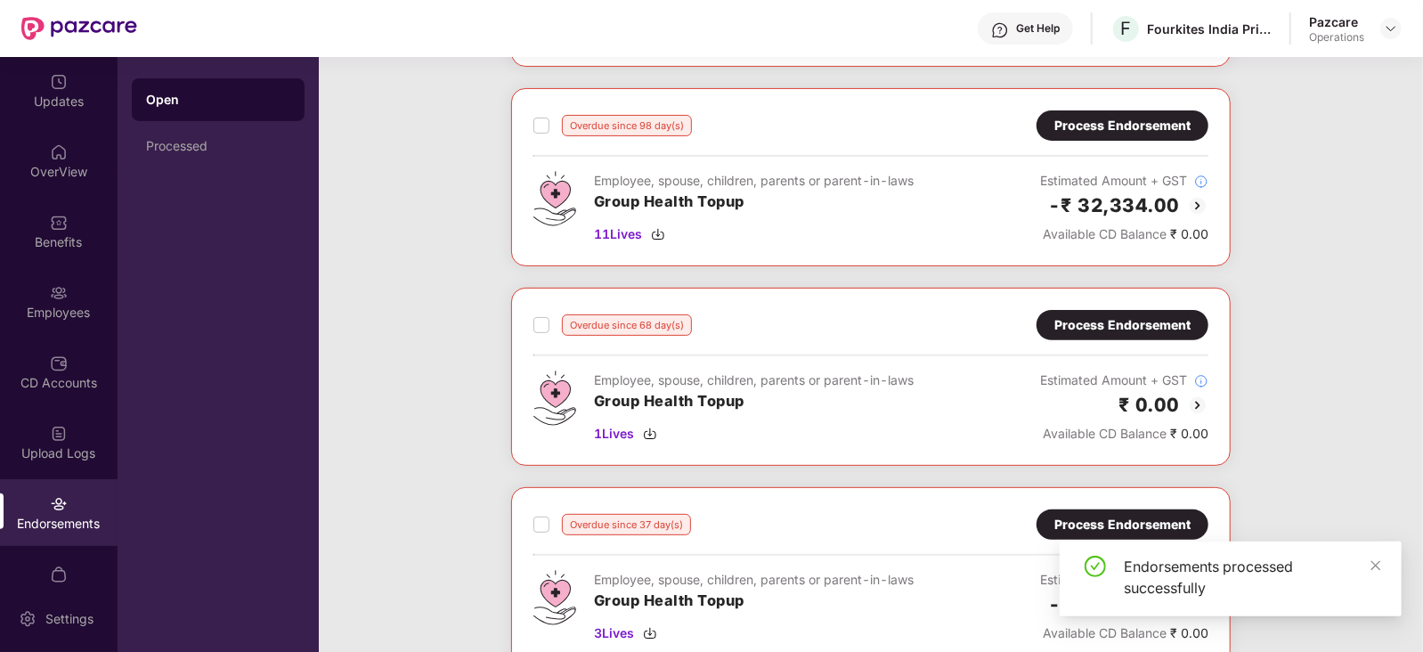
scroll to position [334, 0]
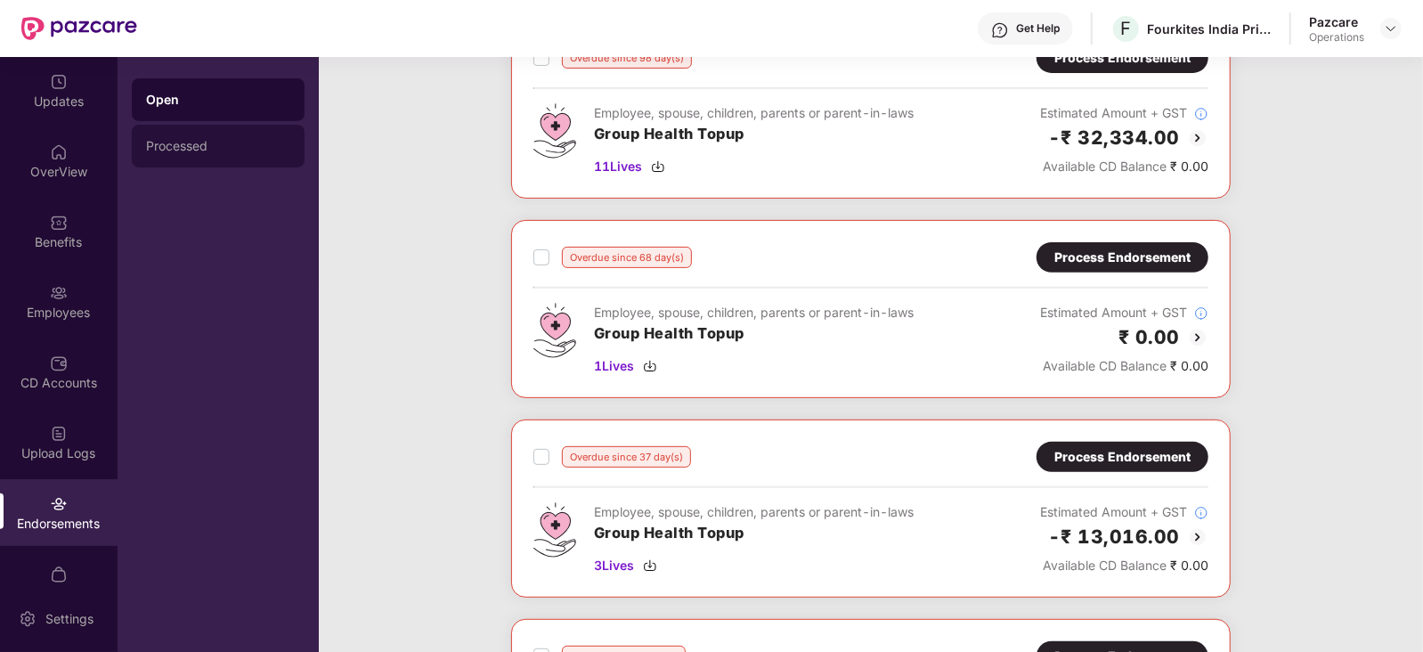
click at [184, 157] on div "Processed" at bounding box center [218, 146] width 173 height 43
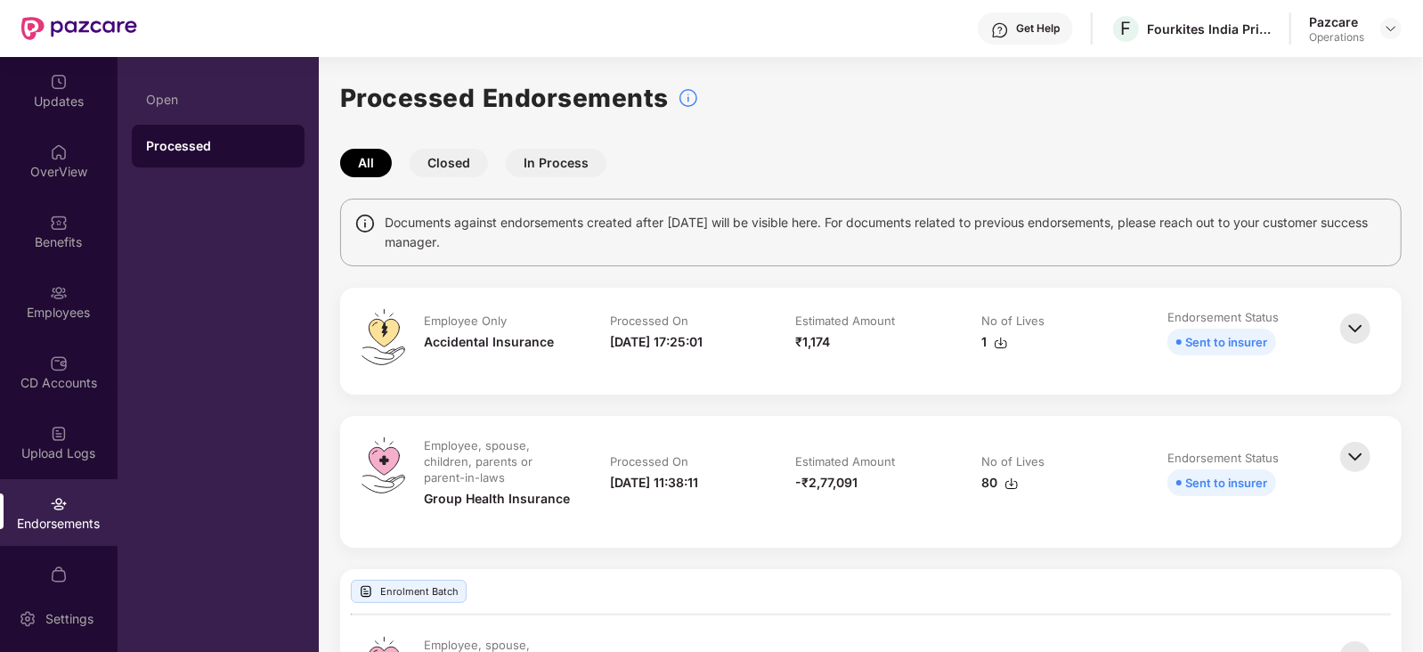
click at [1002, 343] on img at bounding box center [1001, 343] width 14 height 14
